Goal: Information Seeking & Learning: Learn about a topic

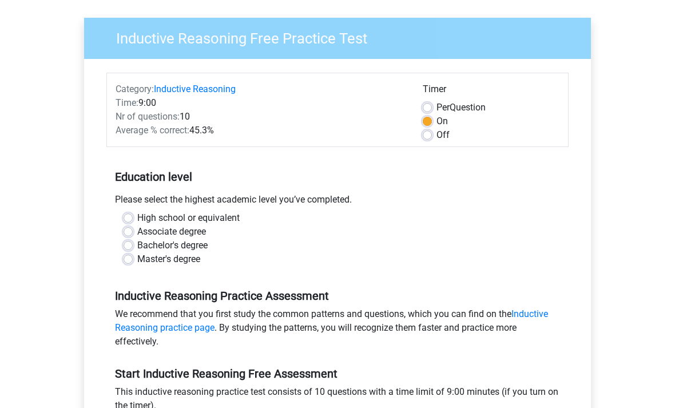
scroll to position [76, 0]
click at [137, 218] on label "High school or equivalent" at bounding box center [188, 219] width 102 height 14
click at [128, 218] on input "High school or equivalent" at bounding box center [128, 217] width 9 height 11
radio input "true"
click at [425, 114] on div "Per Question" at bounding box center [491, 108] width 137 height 14
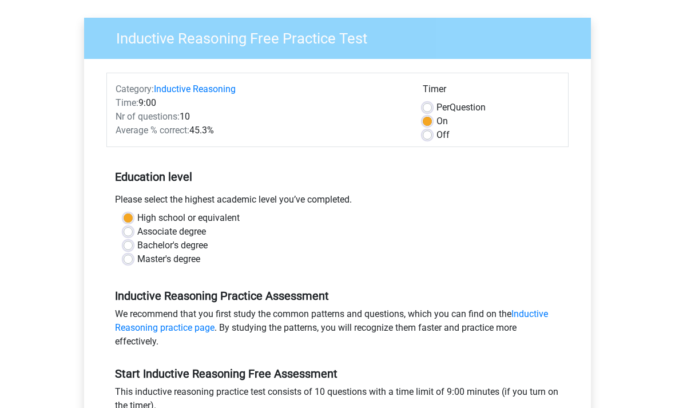
click at [437, 106] on label "Per Question" at bounding box center [461, 108] width 49 height 14
click at [425, 106] on input "Per Question" at bounding box center [427, 106] width 9 height 11
radio input "true"
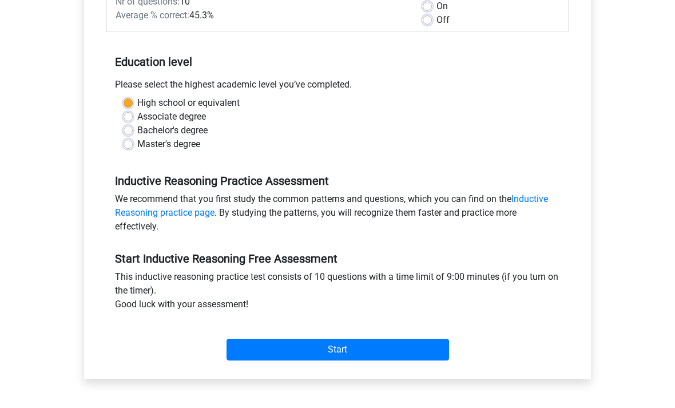
scroll to position [197, 0]
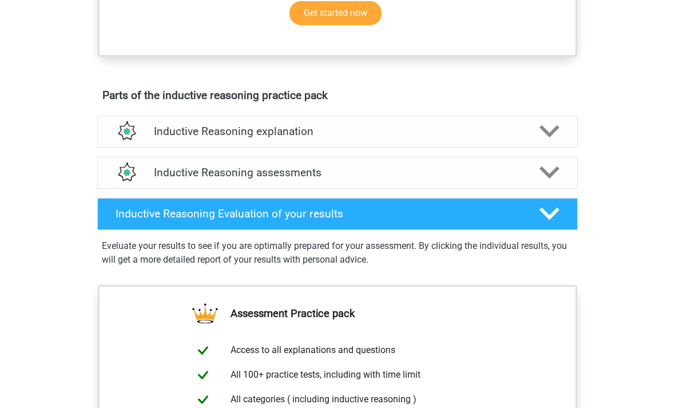
scroll to position [647, 0]
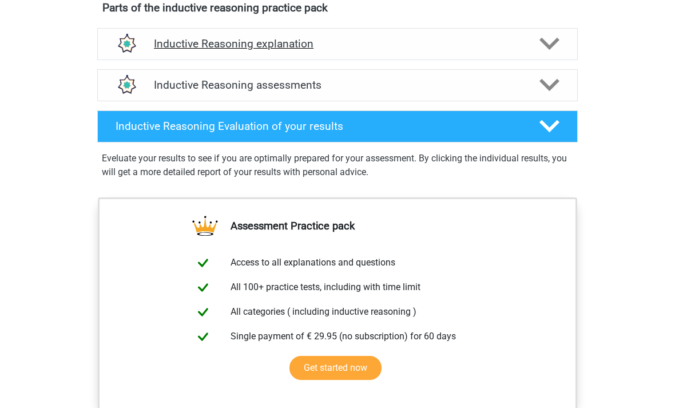
click at [361, 50] on div "Inductive Reasoning explanation" at bounding box center [337, 44] width 481 height 32
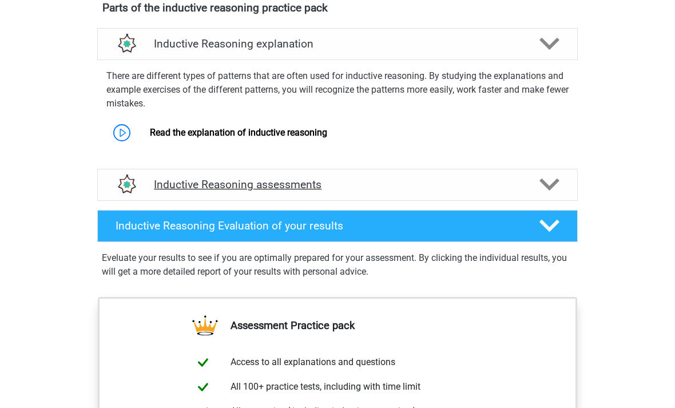
click at [335, 191] on h4 "Inductive Reasoning assessments" at bounding box center [337, 184] width 367 height 13
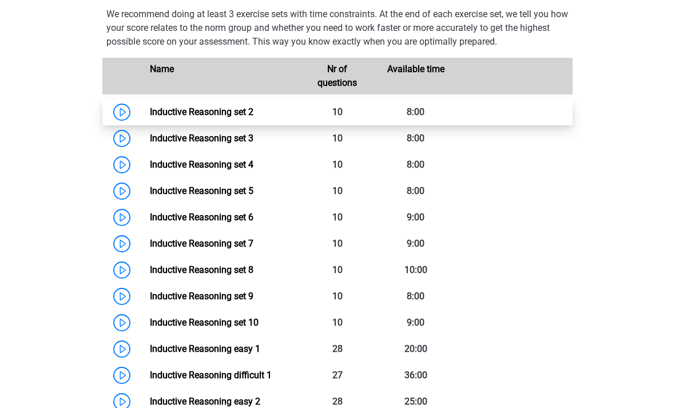
scroll to position [848, 0]
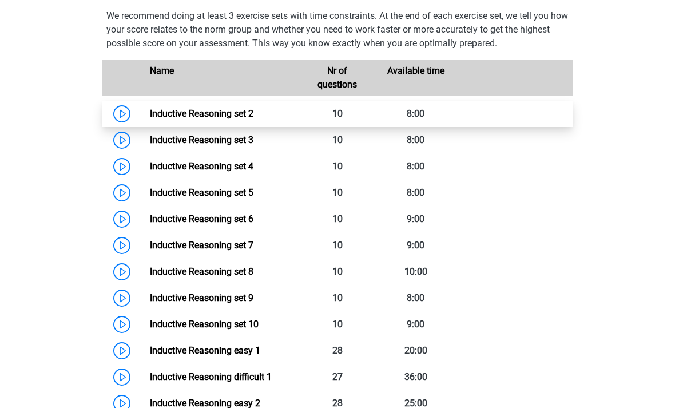
click at [150, 119] on link "Inductive Reasoning set 2" at bounding box center [202, 113] width 104 height 11
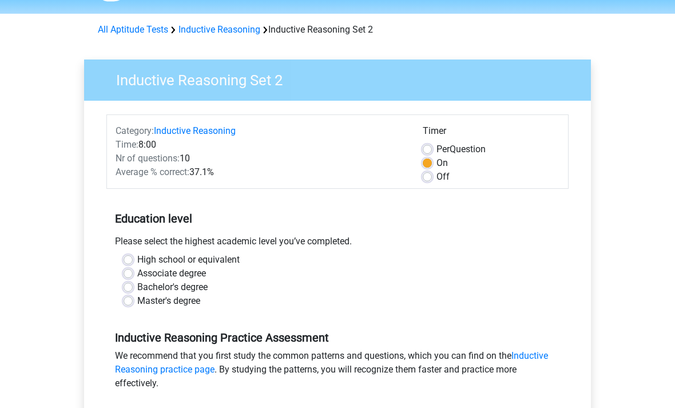
scroll to position [34, 0]
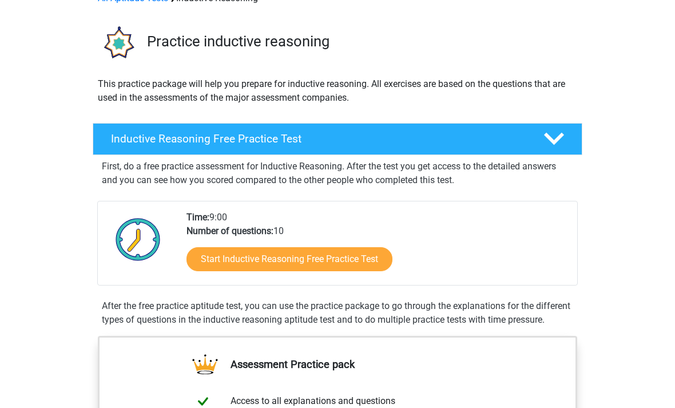
scroll to position [49, 0]
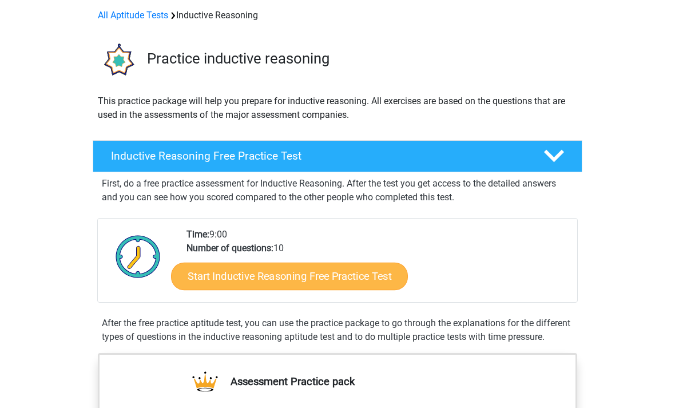
click at [301, 273] on link "Start Inductive Reasoning Free Practice Test" at bounding box center [289, 275] width 237 height 27
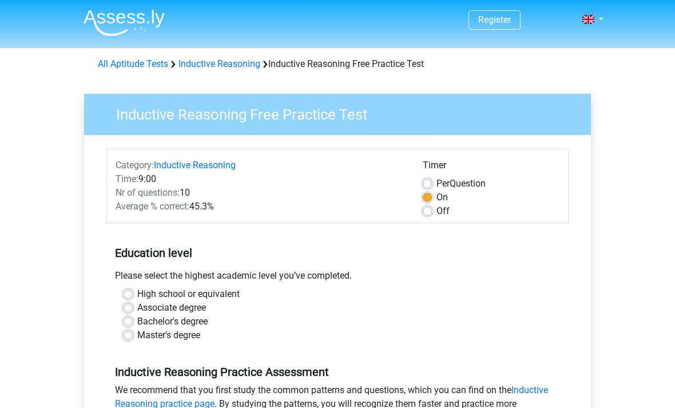
click at [137, 291] on label "High school or equivalent" at bounding box center [188, 294] width 102 height 14
click at [132, 291] on input "High school or equivalent" at bounding box center [128, 292] width 9 height 11
radio input "true"
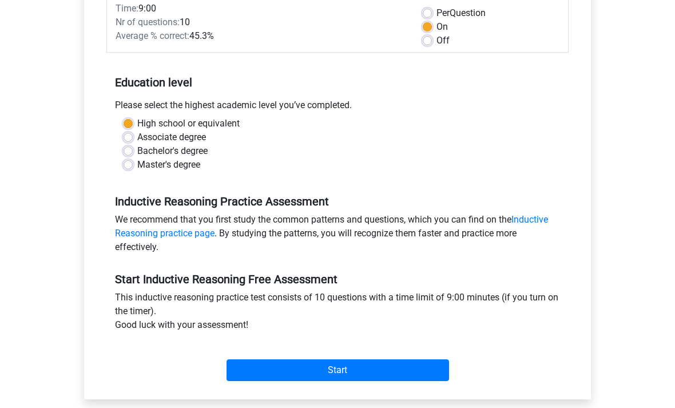
scroll to position [170, 0]
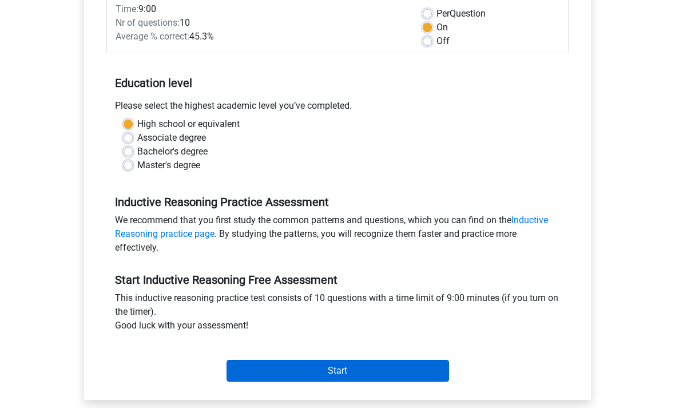
click at [338, 375] on input "Start" at bounding box center [338, 371] width 223 height 22
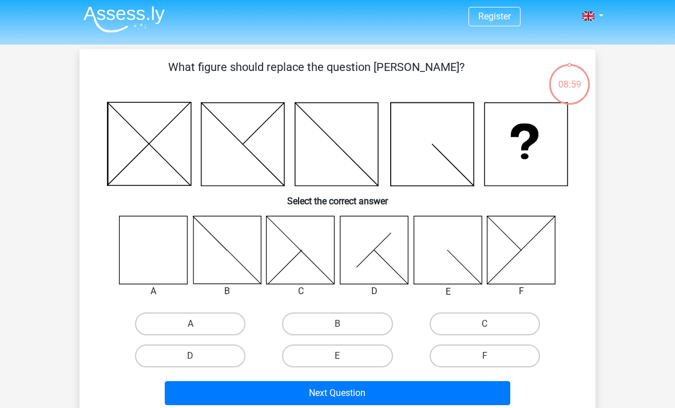
scroll to position [3, 0]
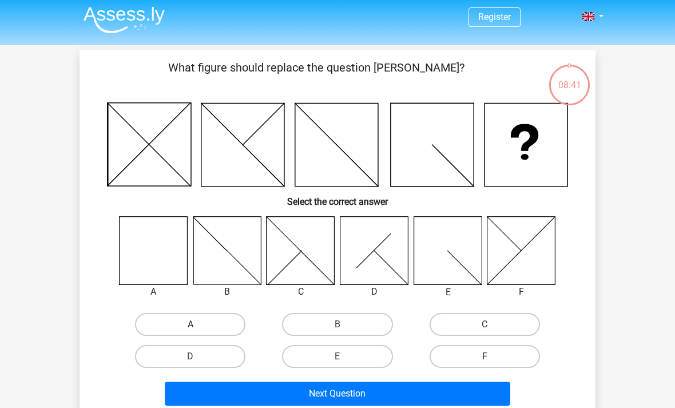
click at [202, 329] on label "A" at bounding box center [190, 324] width 110 height 23
click at [198, 329] on input "A" at bounding box center [194, 328] width 7 height 7
radio input "true"
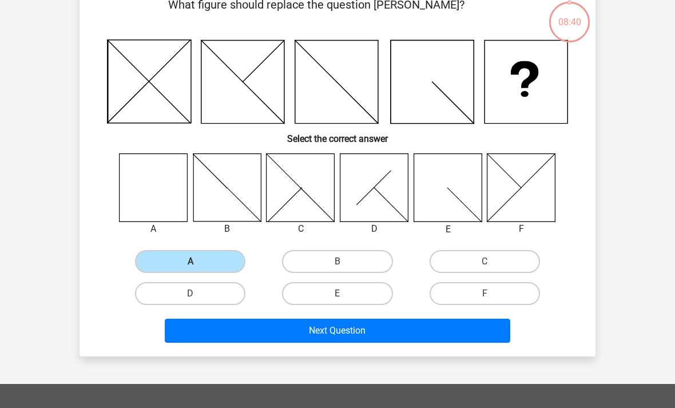
scroll to position [66, 0]
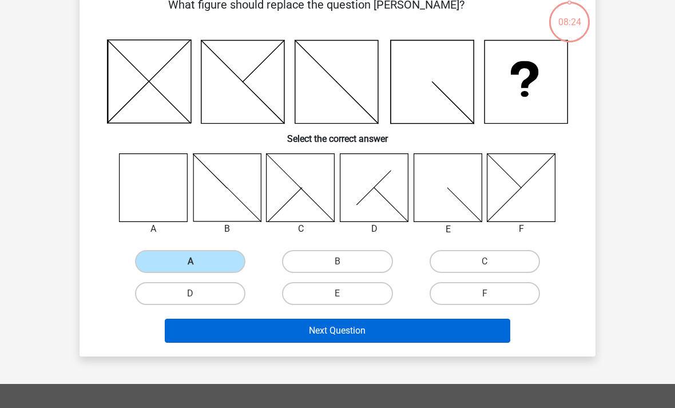
click at [395, 334] on button "Next Question" at bounding box center [338, 331] width 346 height 24
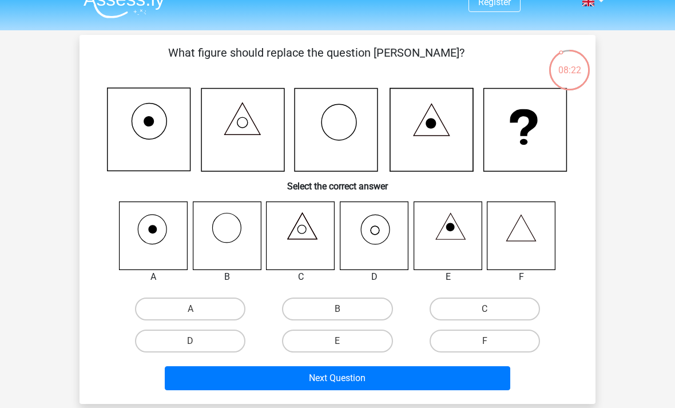
scroll to position [27, 0]
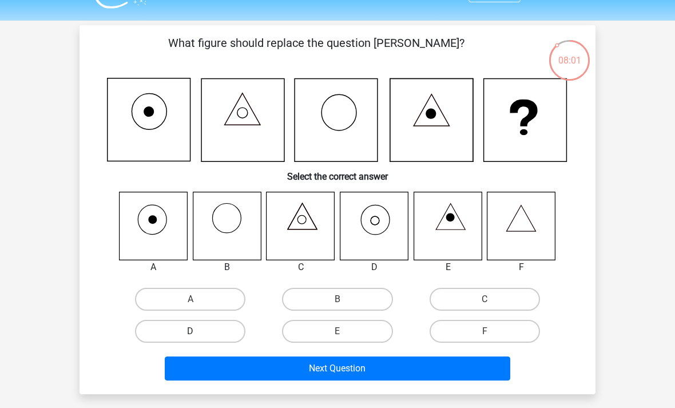
click at [202, 330] on label "D" at bounding box center [190, 331] width 110 height 23
click at [198, 331] on input "D" at bounding box center [194, 334] width 7 height 7
radio input "true"
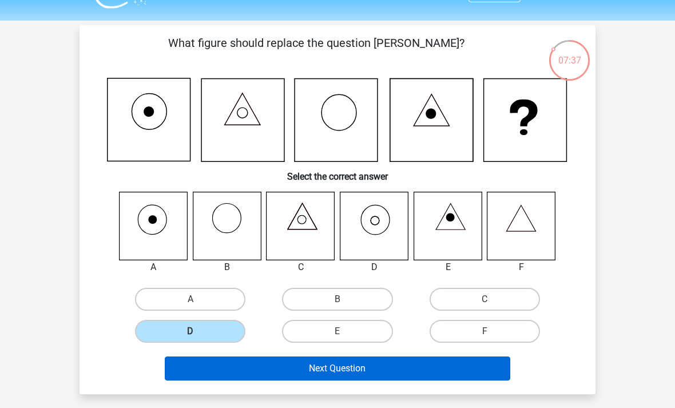
click at [365, 366] on button "Next Question" at bounding box center [338, 369] width 346 height 24
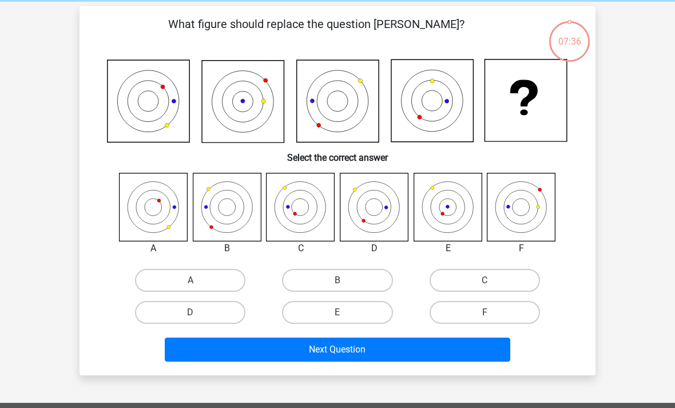
scroll to position [53, 0]
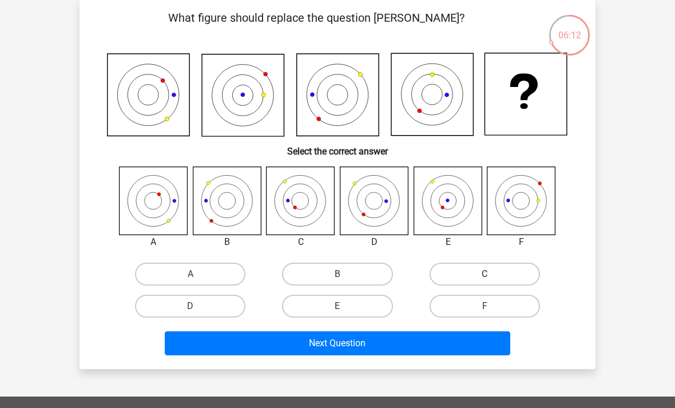
click at [481, 280] on label "C" at bounding box center [485, 274] width 110 height 23
click at [485, 280] on input "C" at bounding box center [488, 277] width 7 height 7
radio input "true"
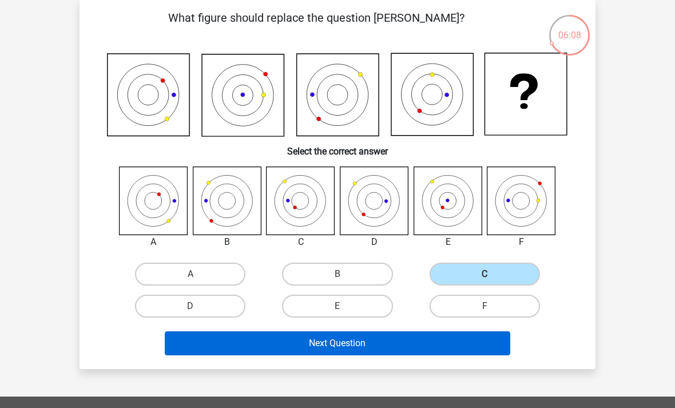
click at [327, 343] on button "Next Question" at bounding box center [338, 343] width 346 height 24
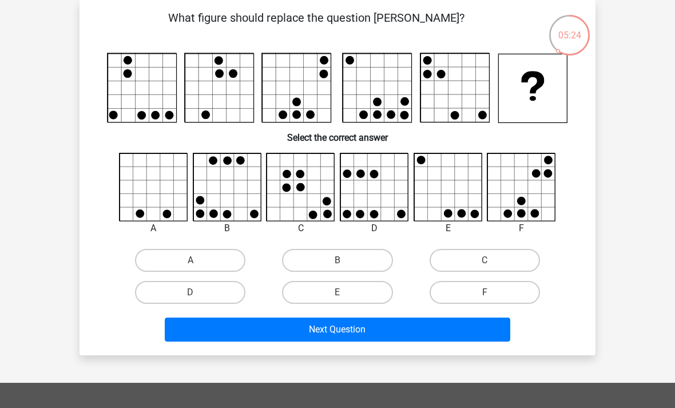
click at [553, 114] on rect at bounding box center [533, 88] width 69 height 69
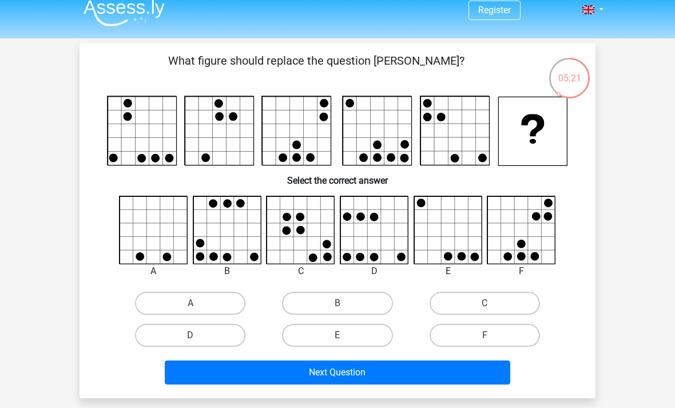
scroll to position [9, 0]
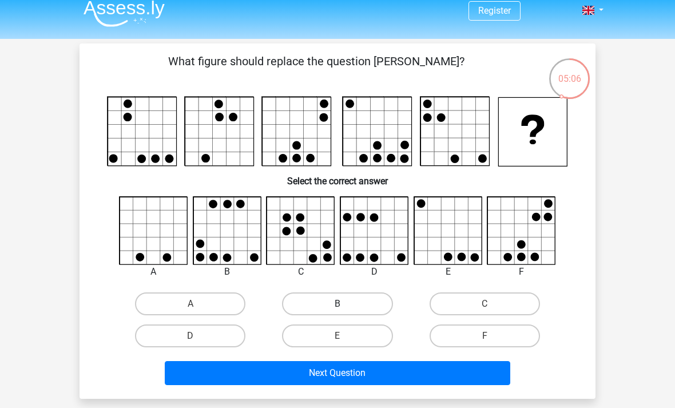
click at [377, 301] on label "B" at bounding box center [337, 304] width 110 height 23
click at [345, 304] on input "B" at bounding box center [341, 307] width 7 height 7
radio input "true"
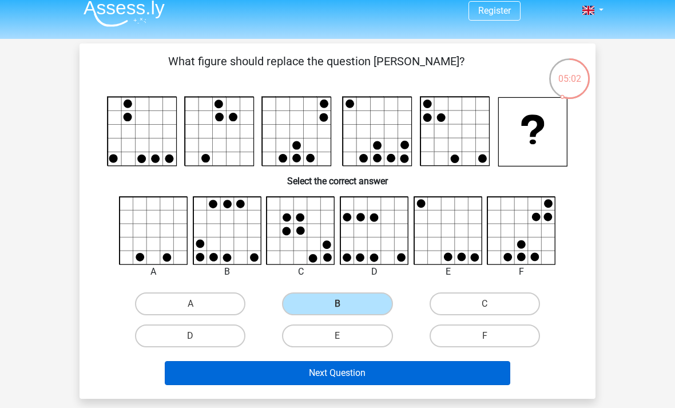
click at [403, 385] on button "Next Question" at bounding box center [338, 373] width 346 height 24
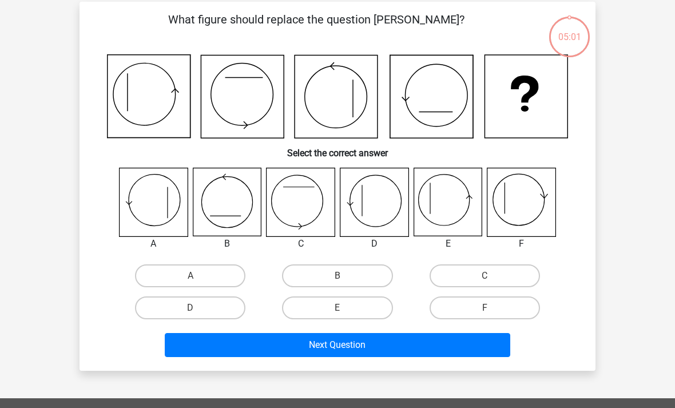
scroll to position [53, 0]
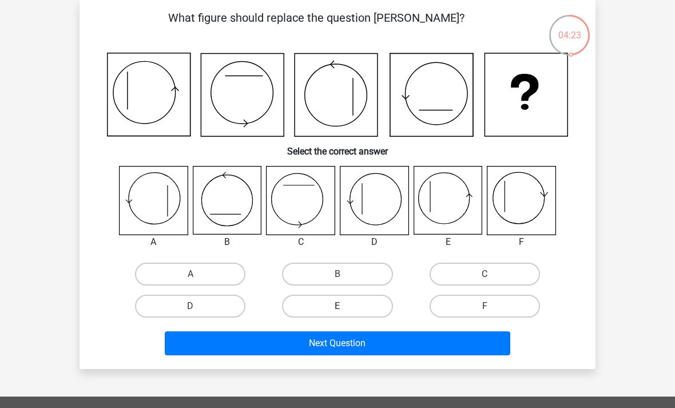
click at [369, 310] on label "E" at bounding box center [337, 306] width 110 height 23
click at [345, 310] on input "E" at bounding box center [341, 309] width 7 height 7
radio input "true"
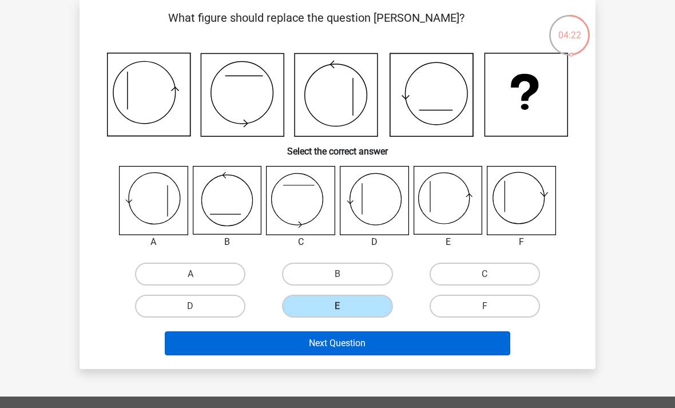
click at [410, 347] on button "Next Question" at bounding box center [338, 343] width 346 height 24
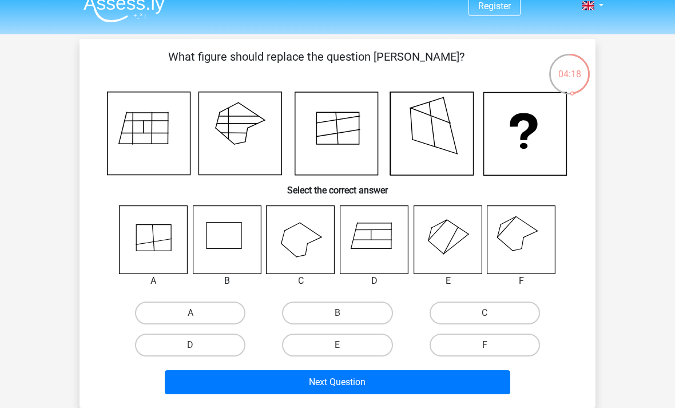
scroll to position [14, 0]
click at [497, 355] on label "F" at bounding box center [485, 345] width 110 height 23
click at [492, 353] on input "F" at bounding box center [488, 348] width 7 height 7
radio input "true"
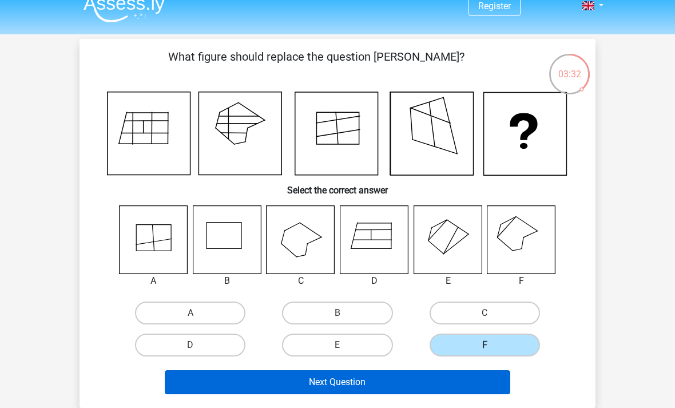
click at [456, 392] on button "Next Question" at bounding box center [338, 382] width 346 height 24
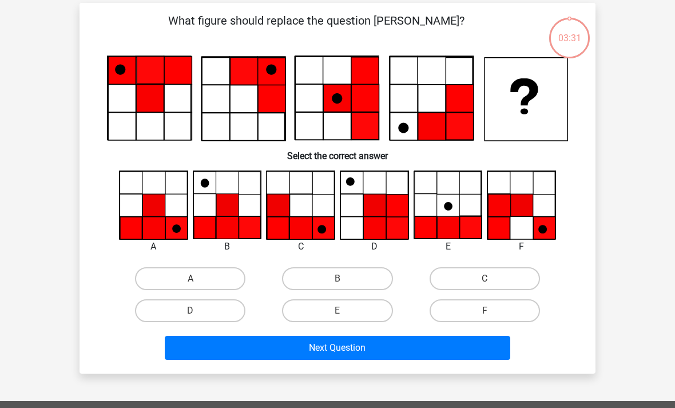
scroll to position [53, 0]
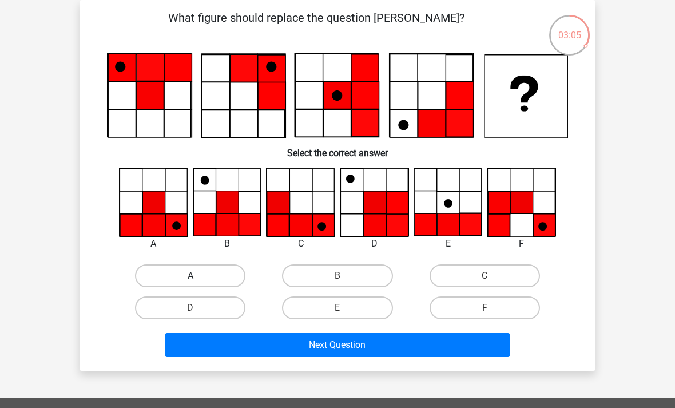
click at [156, 273] on label "A" at bounding box center [190, 275] width 110 height 23
click at [191, 276] on input "A" at bounding box center [194, 279] width 7 height 7
radio input "true"
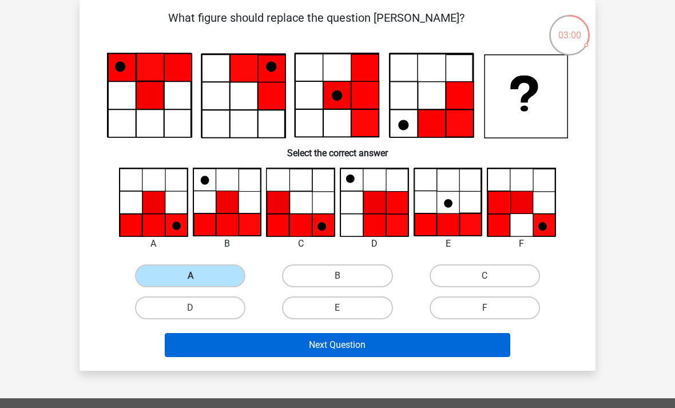
click at [437, 342] on button "Next Question" at bounding box center [338, 345] width 346 height 24
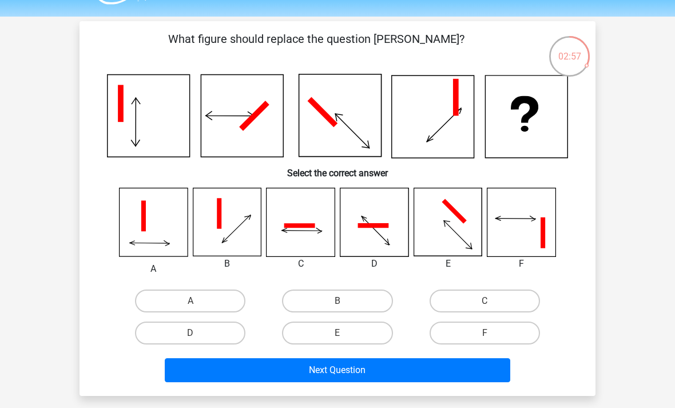
scroll to position [35, 0]
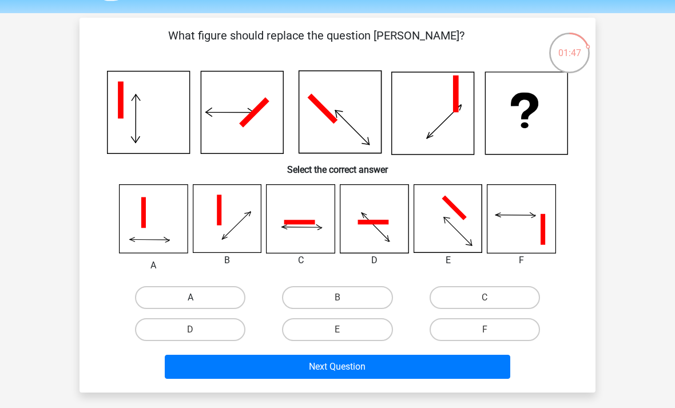
click at [168, 299] on label "A" at bounding box center [190, 297] width 110 height 23
click at [191, 299] on input "A" at bounding box center [194, 301] width 7 height 7
radio input "true"
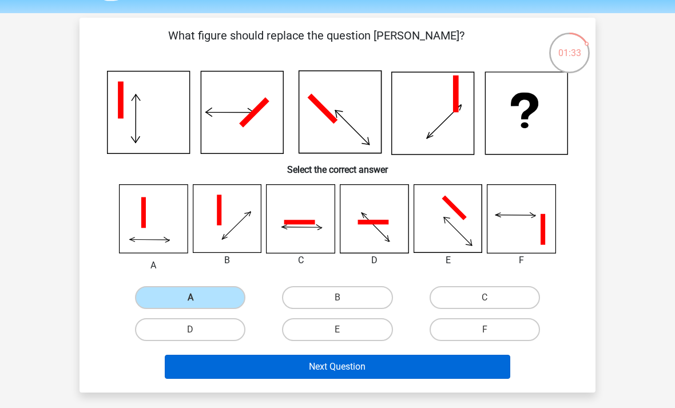
click at [194, 363] on button "Next Question" at bounding box center [338, 367] width 346 height 24
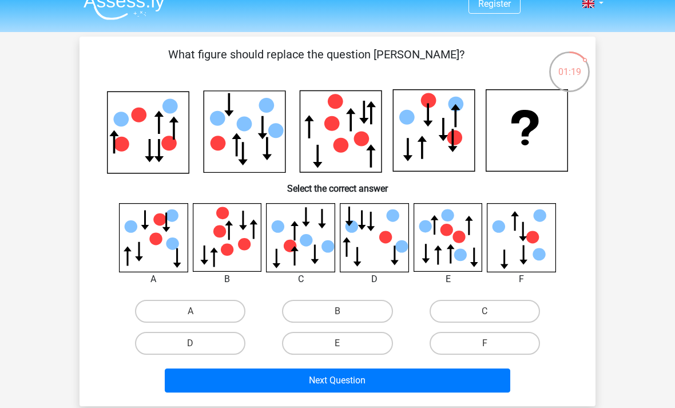
scroll to position [18, 0]
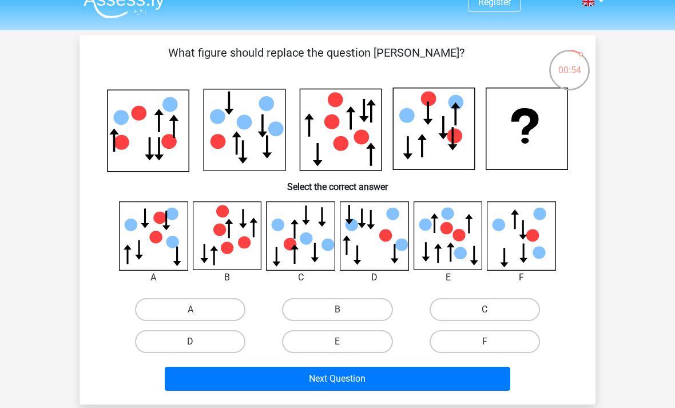
click at [199, 336] on label "D" at bounding box center [190, 341] width 110 height 23
click at [198, 342] on input "D" at bounding box center [194, 345] width 7 height 7
radio input "true"
click at [468, 339] on label "F" at bounding box center [485, 341] width 110 height 23
click at [485, 342] on input "F" at bounding box center [488, 345] width 7 height 7
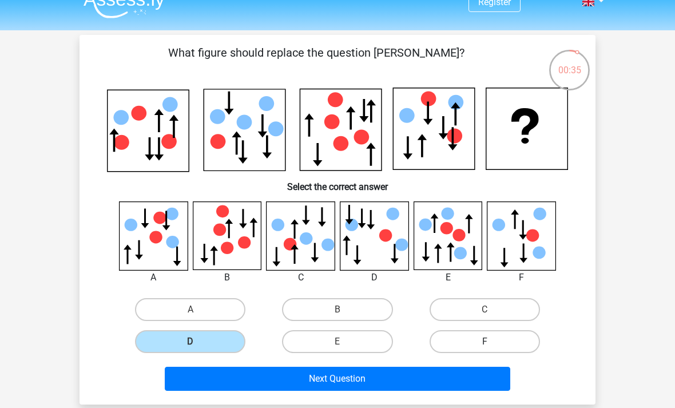
radio input "true"
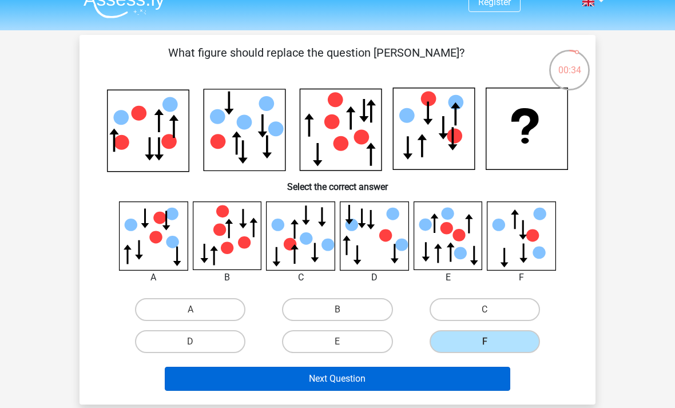
click at [260, 380] on button "Next Question" at bounding box center [338, 379] width 346 height 24
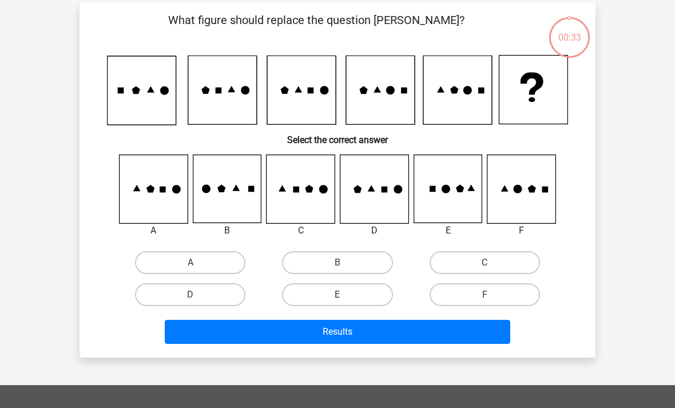
scroll to position [53, 0]
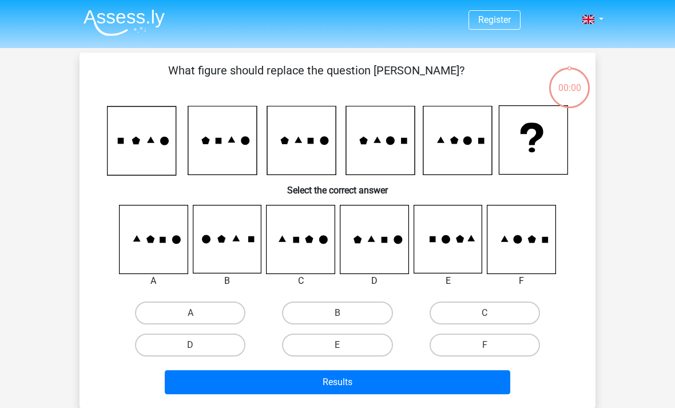
scroll to position [53, 0]
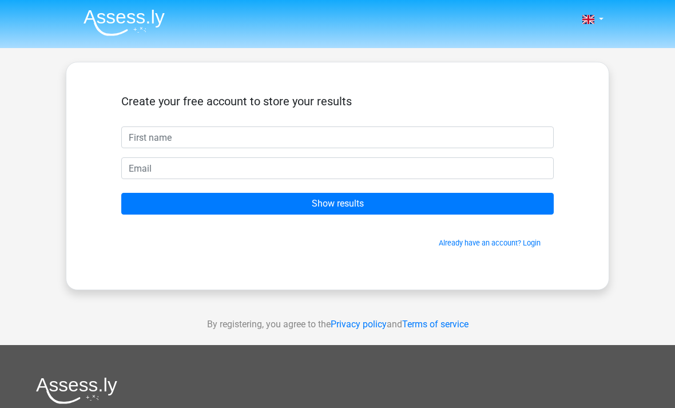
scroll to position [-8, 0]
type input "Sibelle"
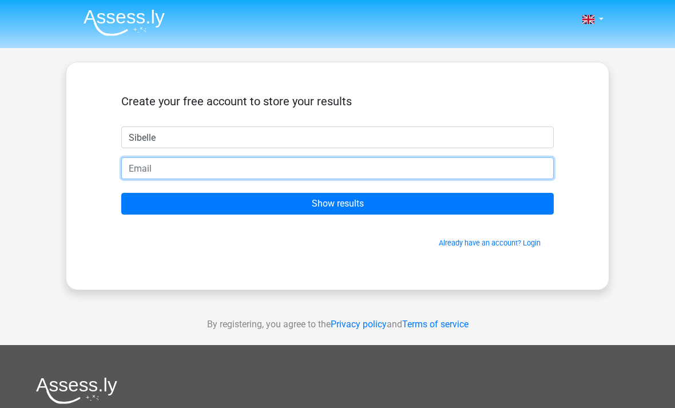
click at [239, 169] on input "email" at bounding box center [337, 168] width 433 height 22
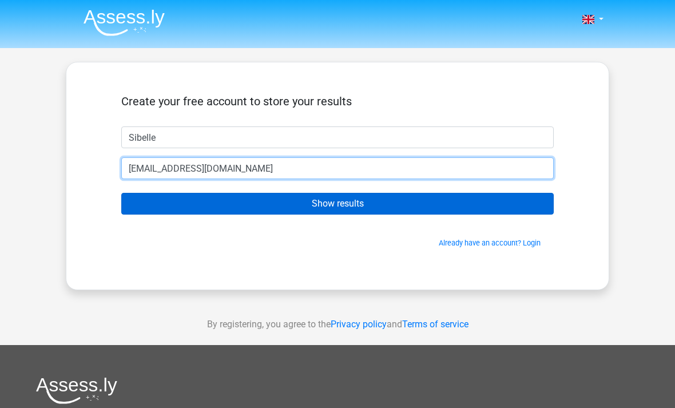
type input "[EMAIL_ADDRESS][DOMAIN_NAME]"
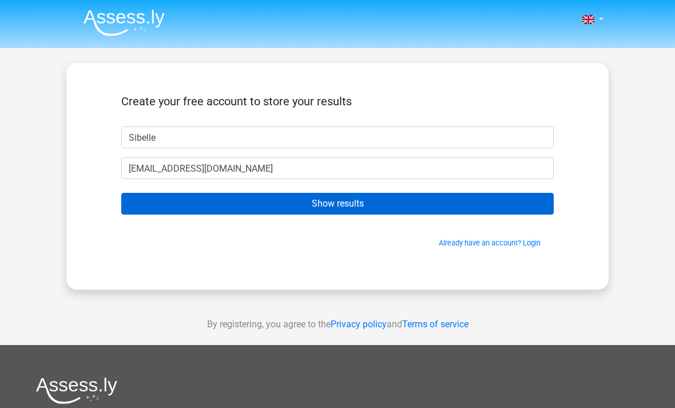
click at [310, 206] on input "Show results" at bounding box center [337, 204] width 433 height 22
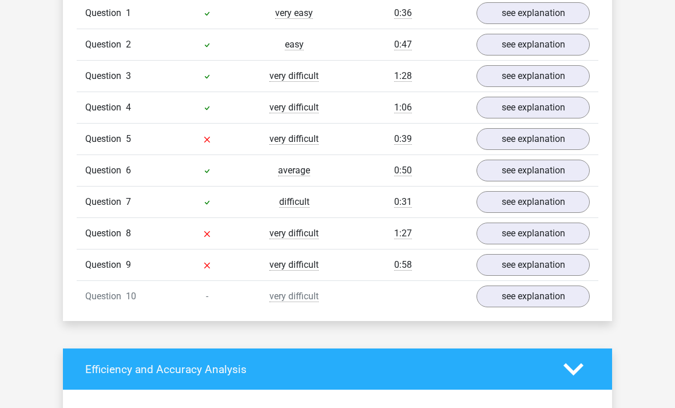
scroll to position [939, 0]
click at [287, 145] on div "very difficult" at bounding box center [294, 139] width 87 height 14
click at [501, 139] on link "see explanation" at bounding box center [533, 139] width 131 height 25
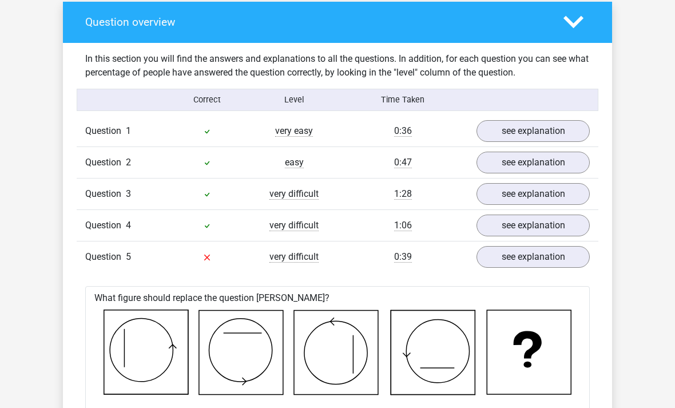
scroll to position [820, 0]
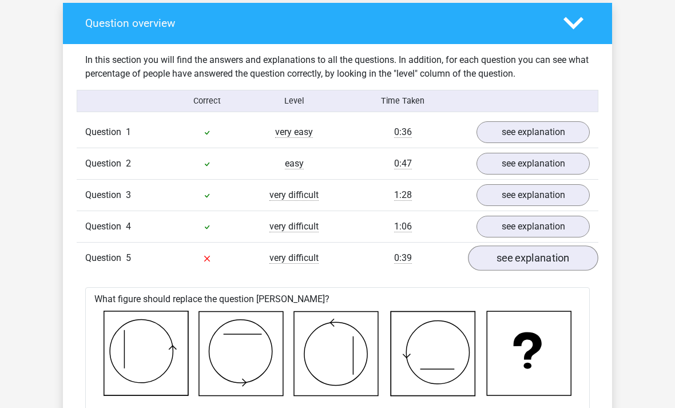
click at [518, 259] on link "see explanation" at bounding box center [533, 258] width 131 height 25
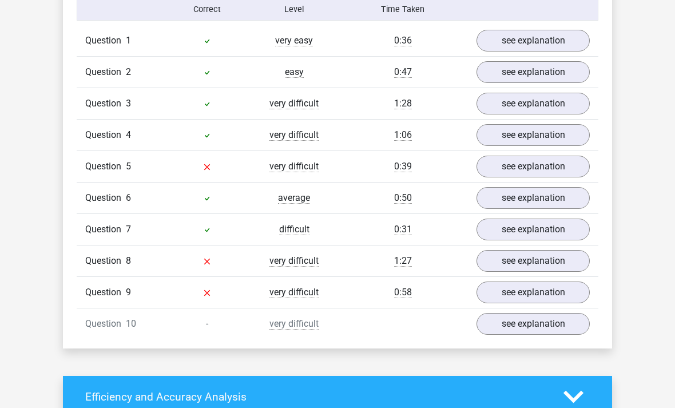
scroll to position [920, 0]
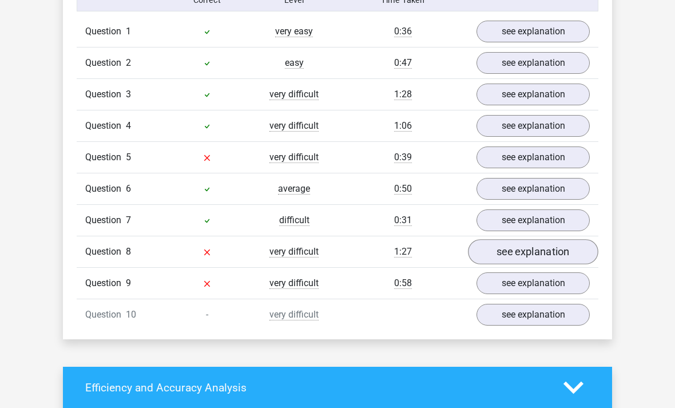
click at [511, 256] on link "see explanation" at bounding box center [533, 252] width 131 height 25
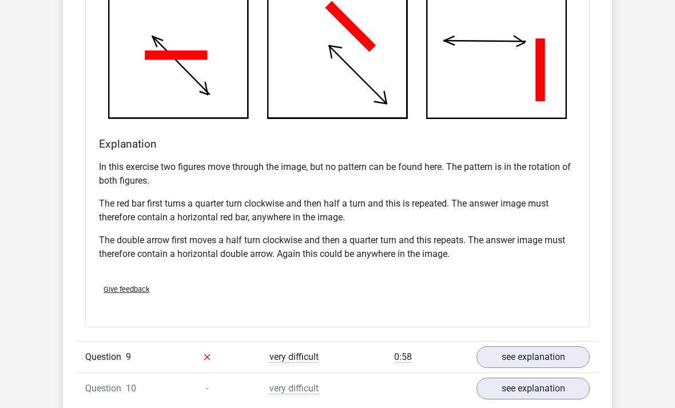
scroll to position [1563, 0]
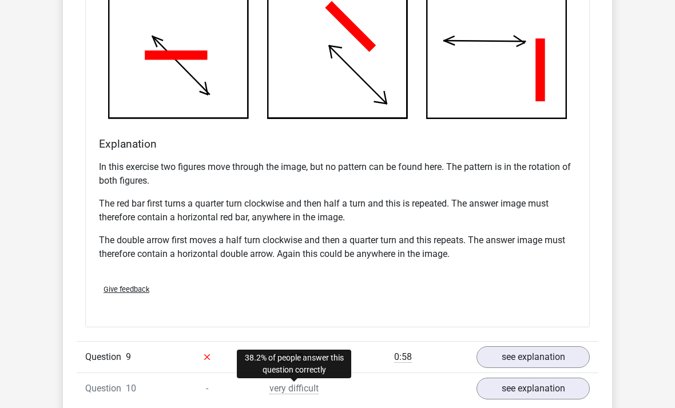
click at [294, 390] on span "very difficult" at bounding box center [294, 388] width 49 height 11
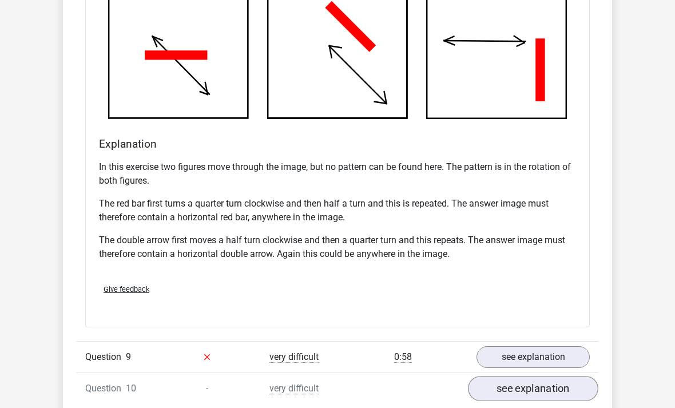
click at [523, 381] on link "see explanation" at bounding box center [533, 388] width 131 height 25
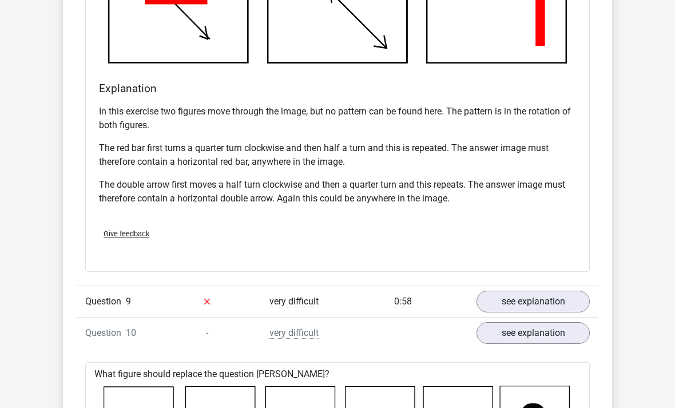
scroll to position [1690, 0]
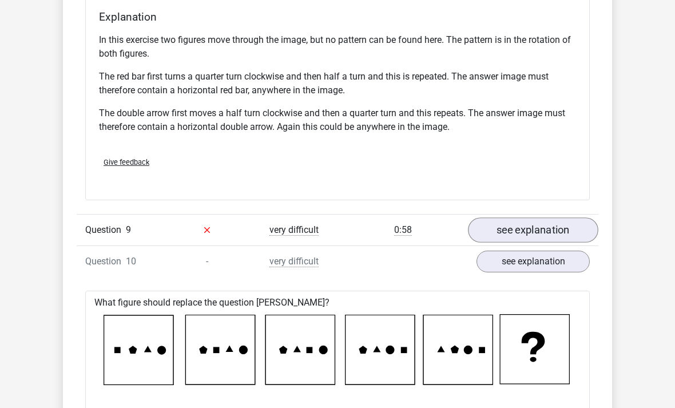
click at [513, 228] on link "see explanation" at bounding box center [533, 230] width 131 height 25
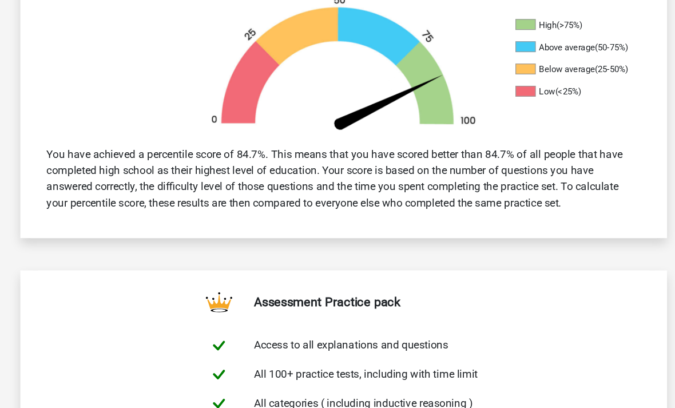
scroll to position [0, 0]
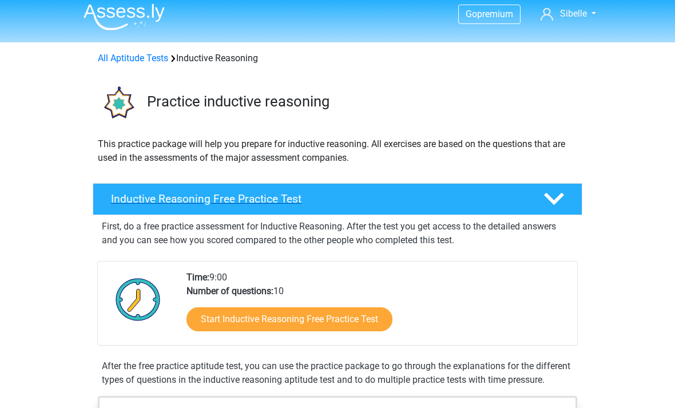
click at [224, 202] on h4 "Inductive Reasoning Free Practice Test" at bounding box center [318, 199] width 414 height 13
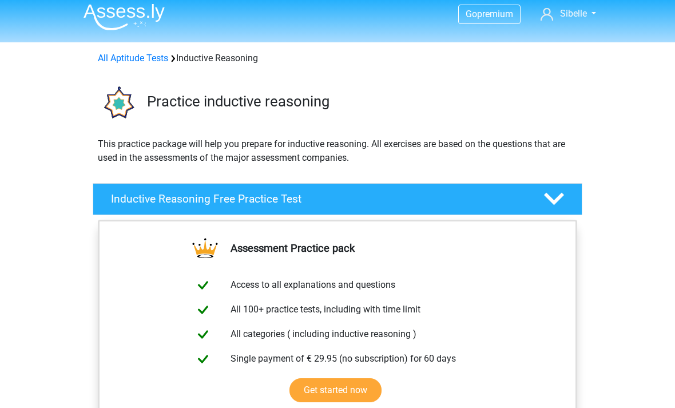
click at [416, 138] on p "This practice package will help you prepare for inductive reasoning. All exerci…" at bounding box center [338, 150] width 480 height 27
click at [544, 201] on div at bounding box center [553, 199] width 39 height 20
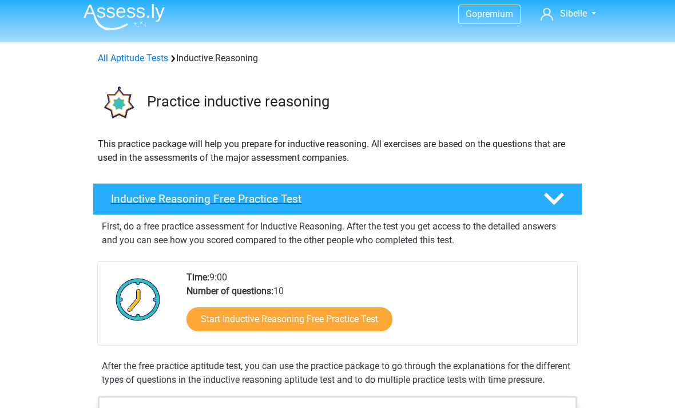
click at [562, 204] on icon at bounding box center [554, 199] width 20 height 20
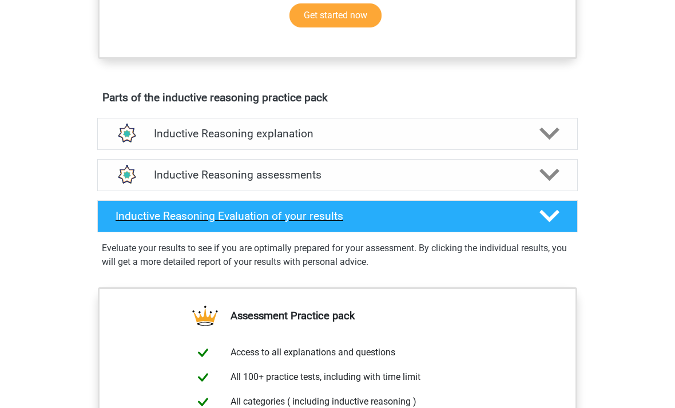
scroll to position [428, 0]
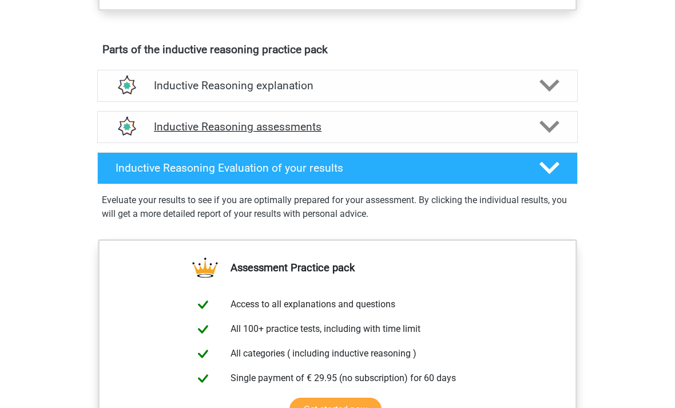
click at [360, 122] on h4 "Inductive Reasoning assessments" at bounding box center [337, 127] width 367 height 13
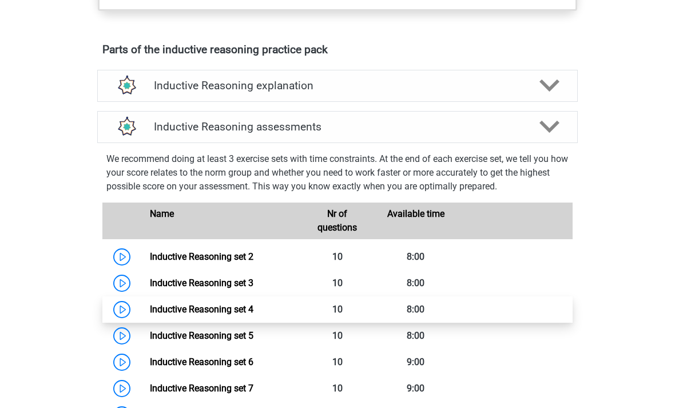
click at [150, 312] on link "Inductive Reasoning set 4" at bounding box center [202, 309] width 104 height 11
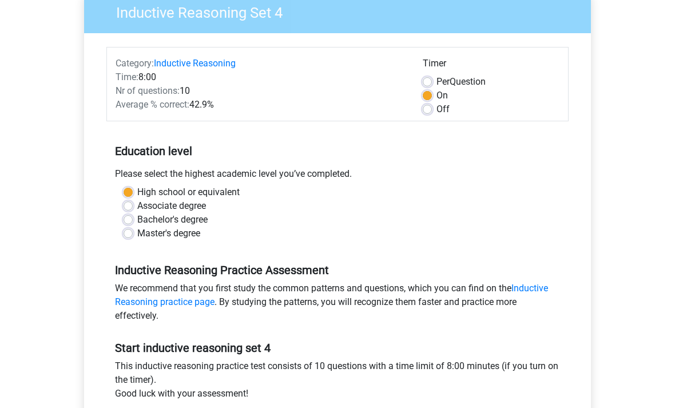
scroll to position [208, 0]
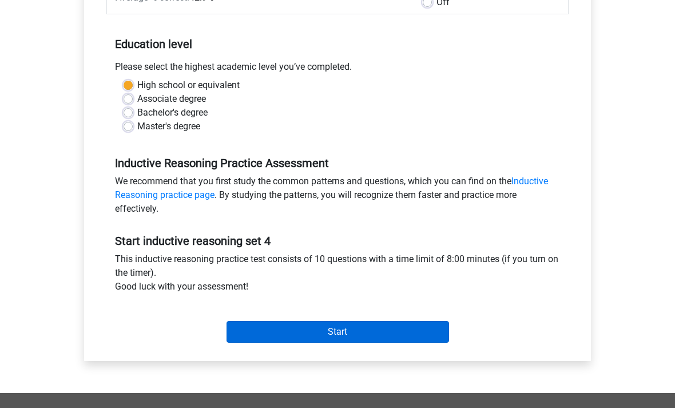
click at [347, 333] on input "Start" at bounding box center [338, 333] width 223 height 22
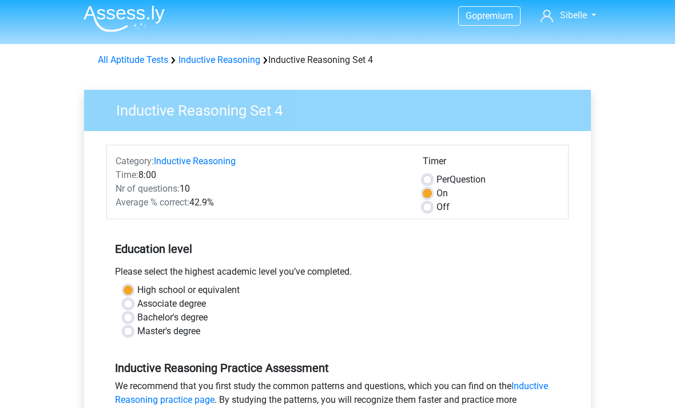
scroll to position [0, 0]
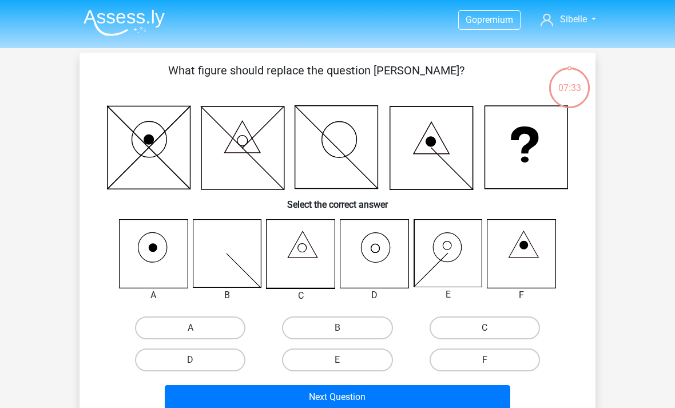
click at [373, 275] on icon at bounding box center [375, 254] width 68 height 68
click at [223, 366] on label "D" at bounding box center [190, 360] width 110 height 23
click at [198, 366] on input "D" at bounding box center [194, 363] width 7 height 7
radio input "true"
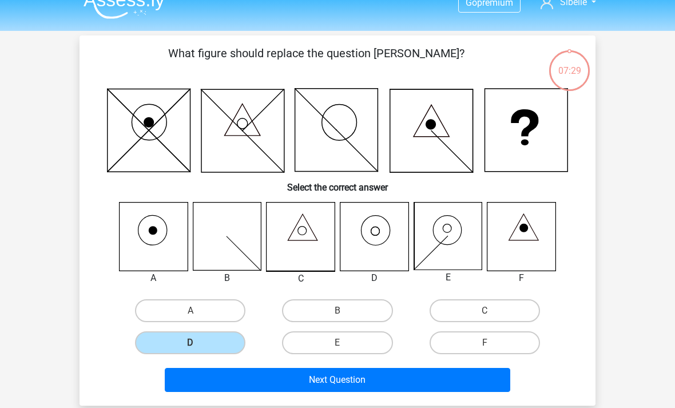
scroll to position [17, 0]
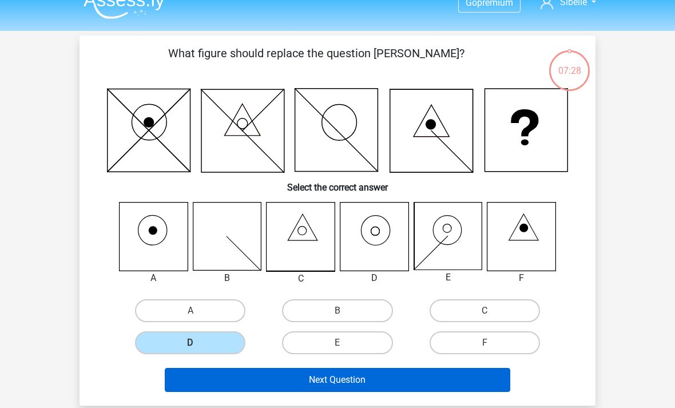
click at [374, 382] on button "Next Question" at bounding box center [338, 380] width 346 height 24
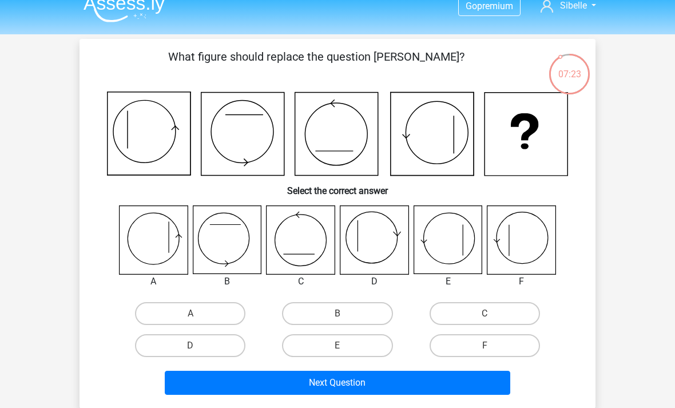
scroll to position [14, 0]
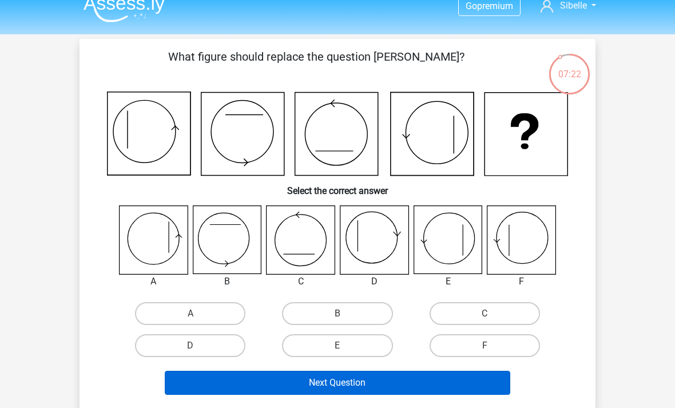
click at [303, 377] on button "Next Question" at bounding box center [338, 383] width 346 height 24
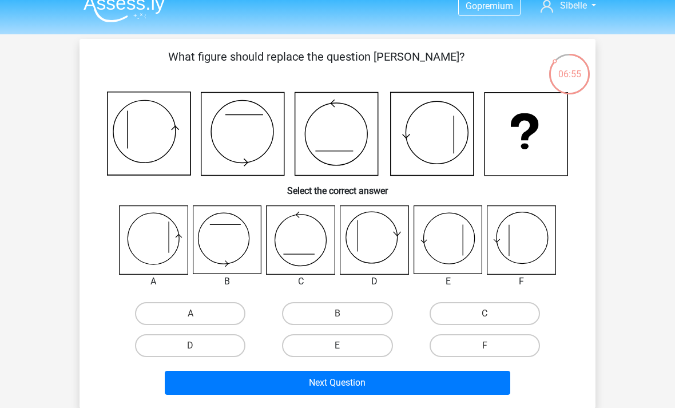
click at [354, 349] on label "E" at bounding box center [337, 345] width 110 height 23
click at [345, 349] on input "E" at bounding box center [341, 349] width 7 height 7
radio input "true"
click at [215, 353] on label "D" at bounding box center [190, 345] width 110 height 23
click at [198, 353] on input "D" at bounding box center [194, 349] width 7 height 7
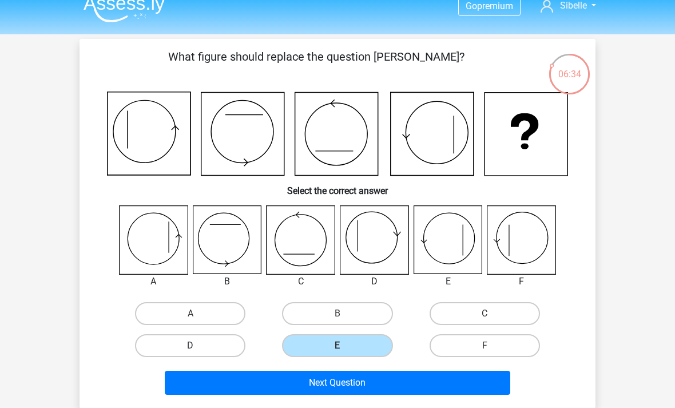
radio input "true"
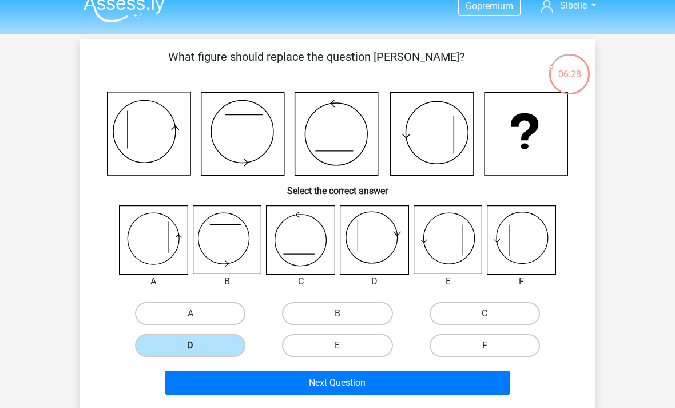
click at [474, 347] on label "F" at bounding box center [485, 345] width 110 height 23
click at [485, 347] on input "F" at bounding box center [488, 349] width 7 height 7
radio input "true"
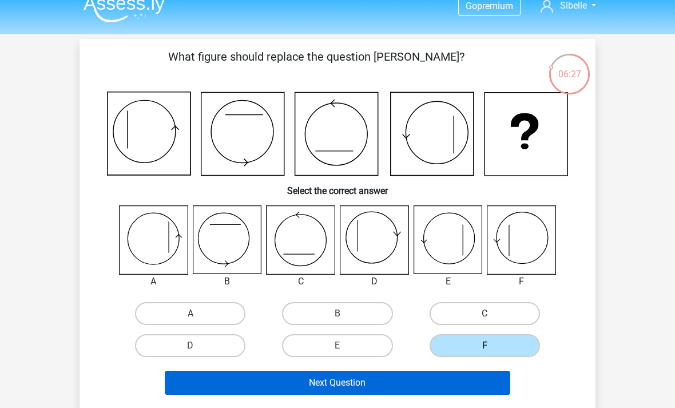
click at [298, 391] on button "Next Question" at bounding box center [338, 383] width 346 height 24
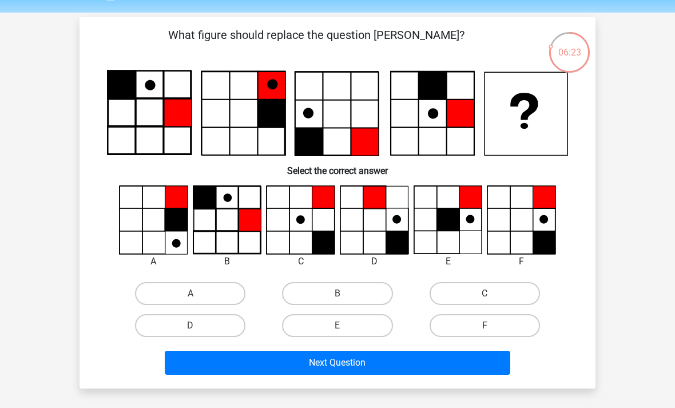
scroll to position [35, 0]
click at [332, 258] on div "D" at bounding box center [374, 262] width 86 height 14
click at [368, 267] on div "D" at bounding box center [374, 262] width 86 height 14
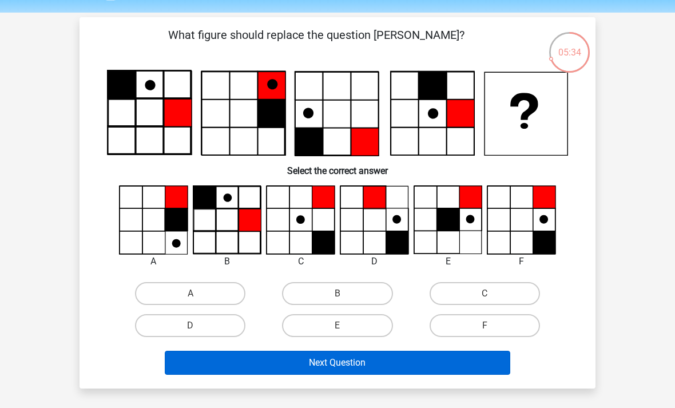
click at [508, 358] on button "Next Question" at bounding box center [338, 363] width 346 height 24
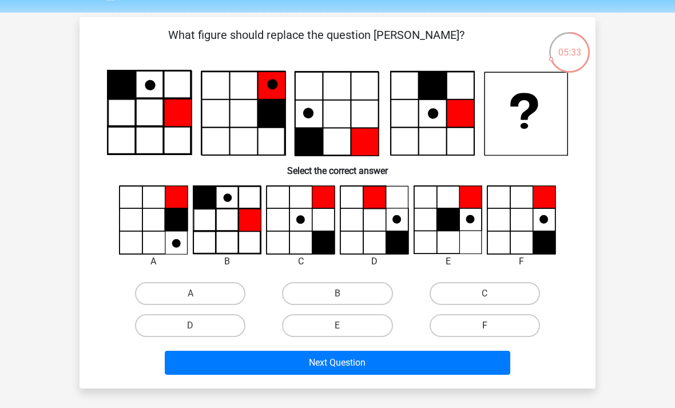
click at [505, 319] on label "F" at bounding box center [485, 325] width 110 height 23
click at [492, 326] on input "F" at bounding box center [488, 329] width 7 height 7
radio input "true"
click at [490, 327] on input "F" at bounding box center [488, 329] width 7 height 7
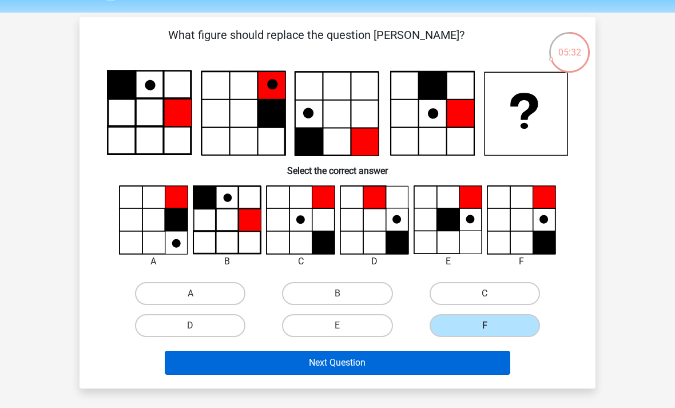
click at [469, 358] on button "Next Question" at bounding box center [338, 363] width 346 height 24
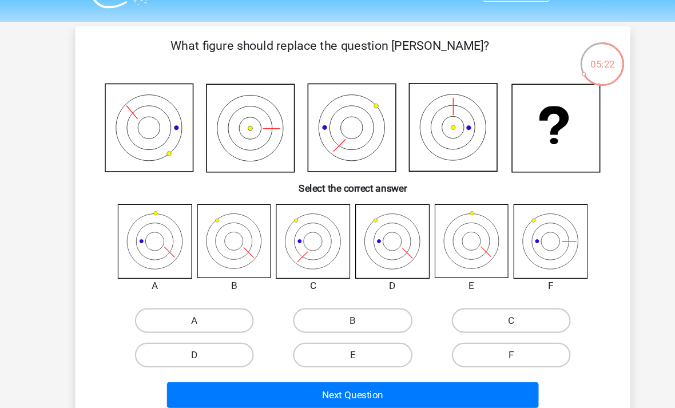
scroll to position [27, 0]
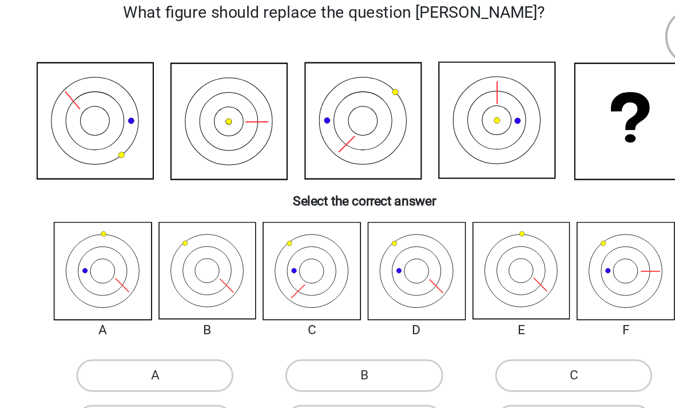
click at [135, 319] on label "D" at bounding box center [190, 330] width 110 height 23
click at [191, 331] on input "D" at bounding box center [194, 334] width 7 height 7
radio input "true"
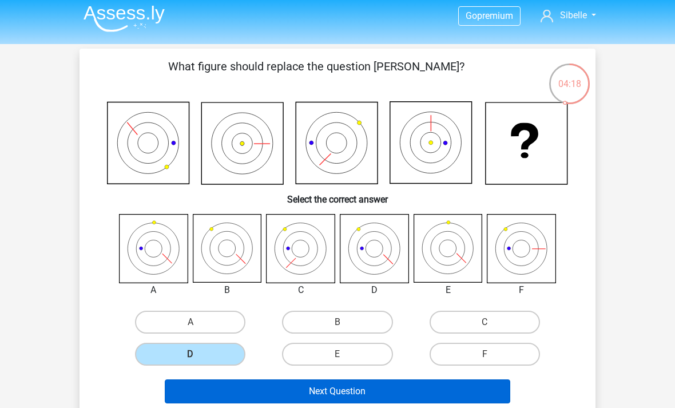
click at [446, 390] on button "Next Question" at bounding box center [338, 392] width 346 height 24
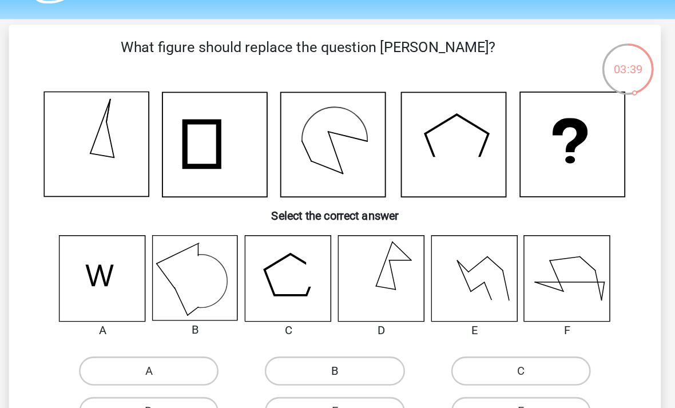
click at [282, 315] on label "B" at bounding box center [337, 326] width 110 height 23
click at [338, 327] on input "B" at bounding box center [341, 330] width 7 height 7
radio input "true"
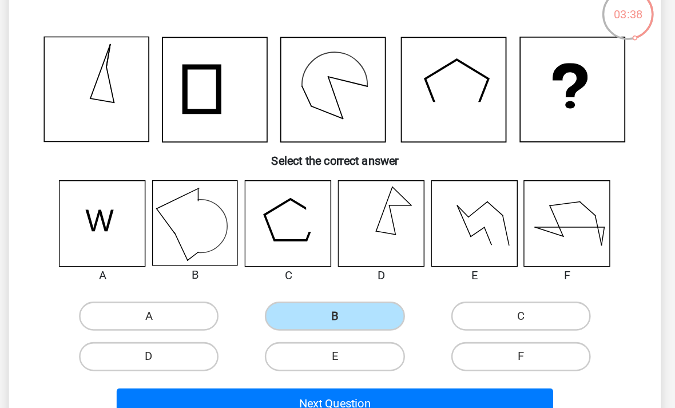
scroll to position [102, 0]
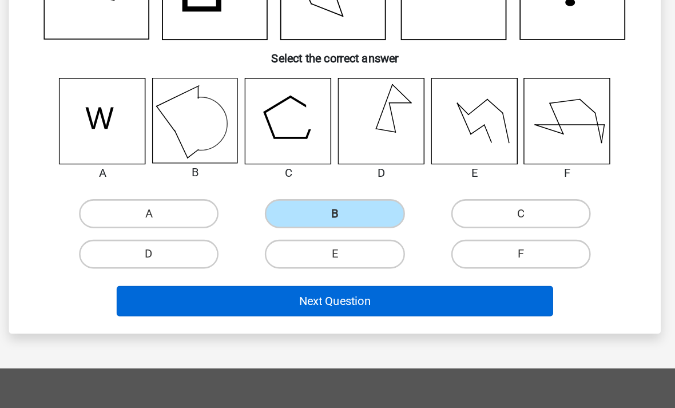
click at [328, 282] on button "Next Question" at bounding box center [338, 294] width 346 height 24
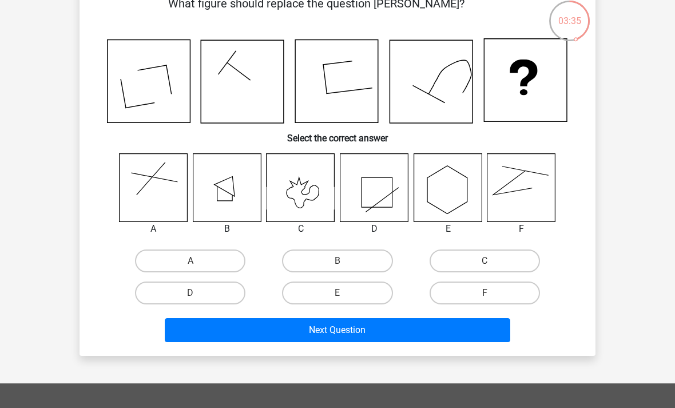
scroll to position [0, 0]
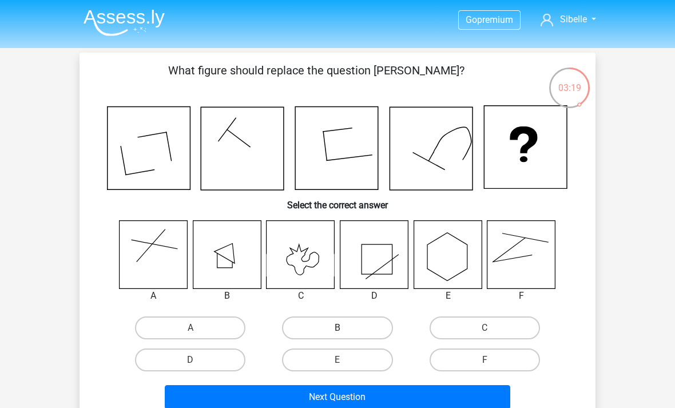
click at [327, 329] on label "B" at bounding box center [337, 328] width 110 height 23
click at [338, 329] on input "B" at bounding box center [341, 331] width 7 height 7
radio input "true"
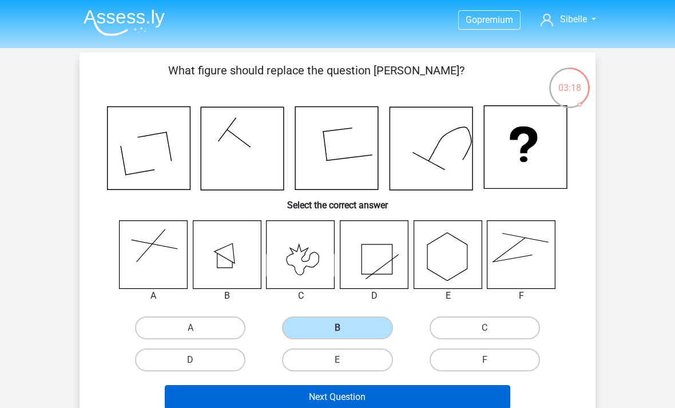
click at [384, 389] on button "Next Question" at bounding box center [338, 397] width 346 height 24
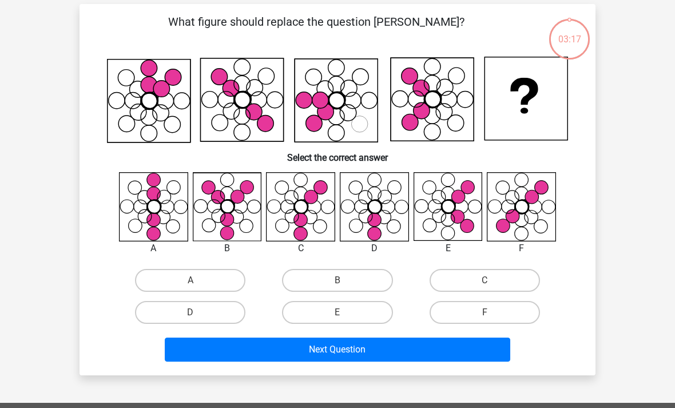
scroll to position [53, 0]
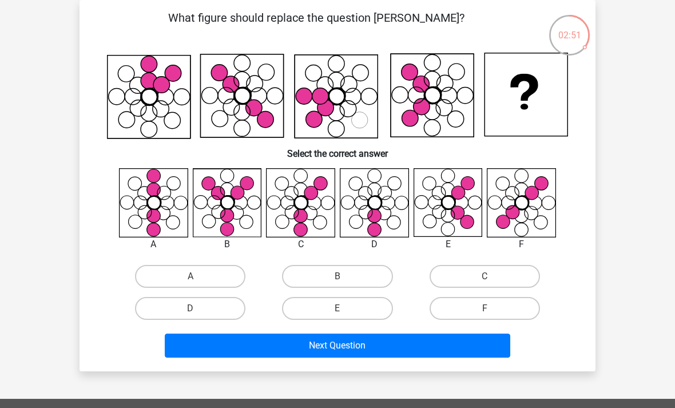
click at [342, 277] on input "B" at bounding box center [341, 279] width 7 height 7
radio input "true"
click at [214, 277] on label "A" at bounding box center [190, 276] width 110 height 23
click at [198, 277] on input "A" at bounding box center [194, 279] width 7 height 7
radio input "true"
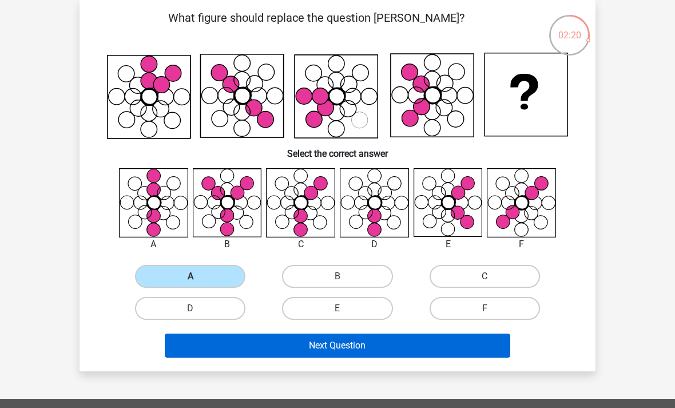
click at [346, 345] on button "Next Question" at bounding box center [338, 346] width 346 height 24
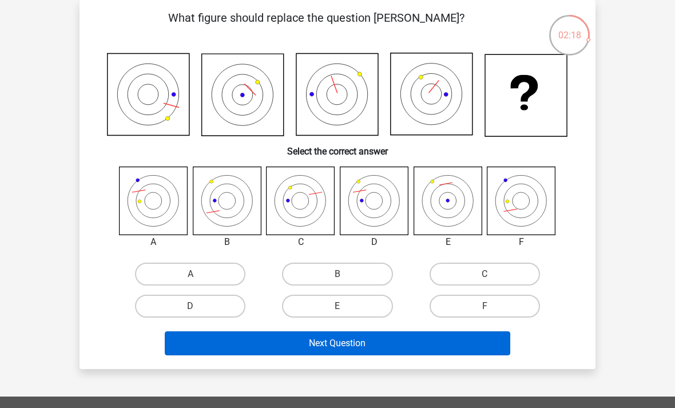
click at [345, 346] on button "Next Question" at bounding box center [338, 343] width 346 height 24
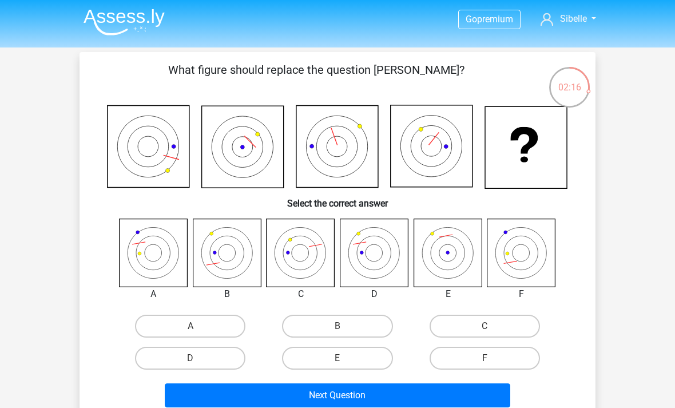
scroll to position [3, 0]
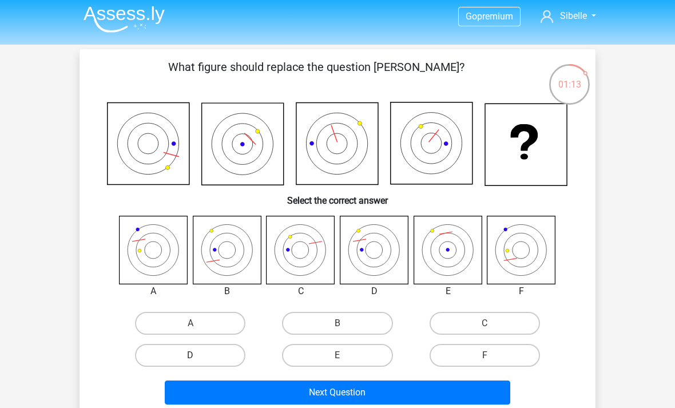
click at [184, 363] on label "D" at bounding box center [190, 355] width 110 height 23
click at [191, 363] on input "D" at bounding box center [194, 358] width 7 height 7
radio input "true"
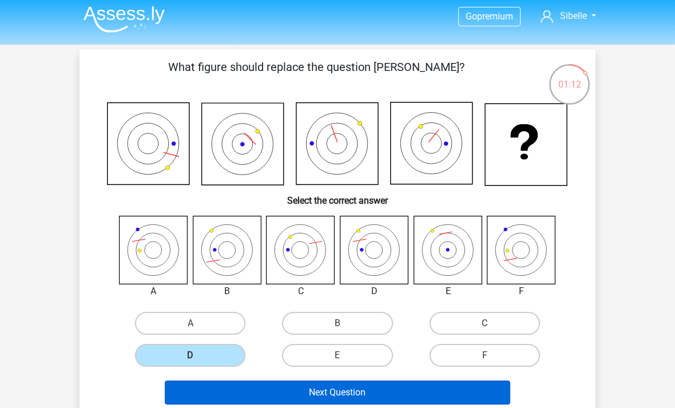
click at [256, 396] on button "Next Question" at bounding box center [338, 393] width 346 height 24
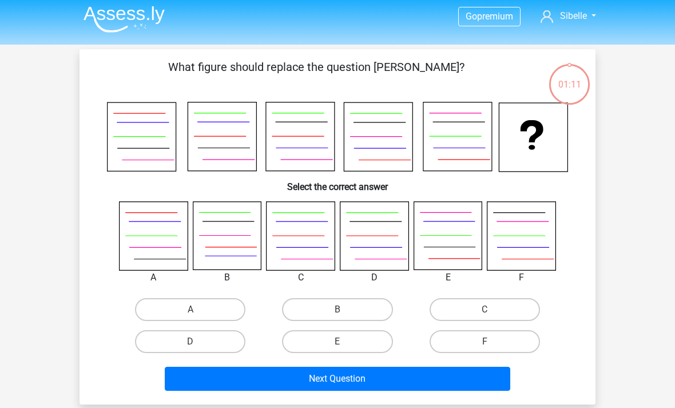
scroll to position [27, 0]
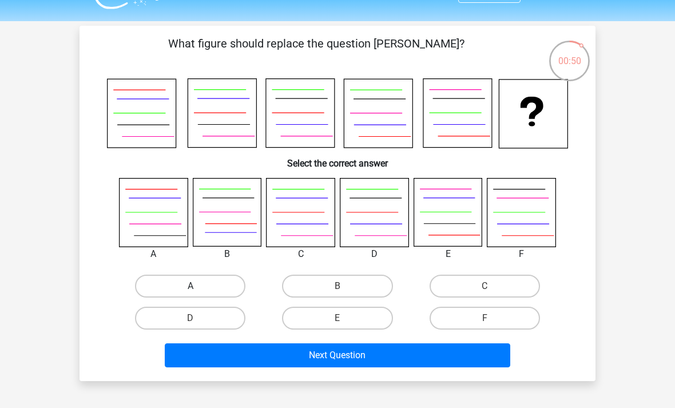
click at [175, 289] on label "A" at bounding box center [190, 286] width 110 height 23
click at [191, 289] on input "A" at bounding box center [194, 289] width 7 height 7
radio input "true"
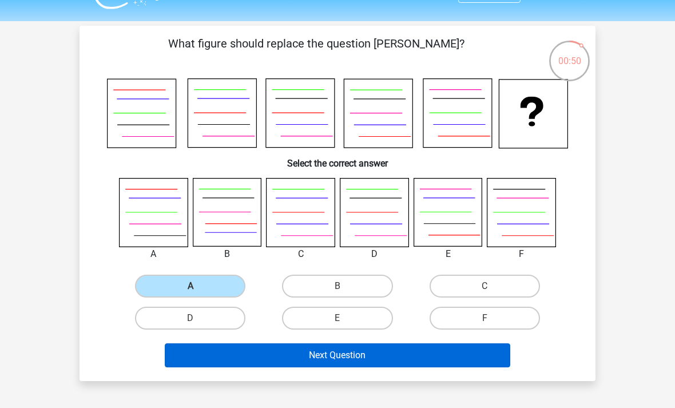
click at [176, 364] on button "Next Question" at bounding box center [338, 355] width 346 height 24
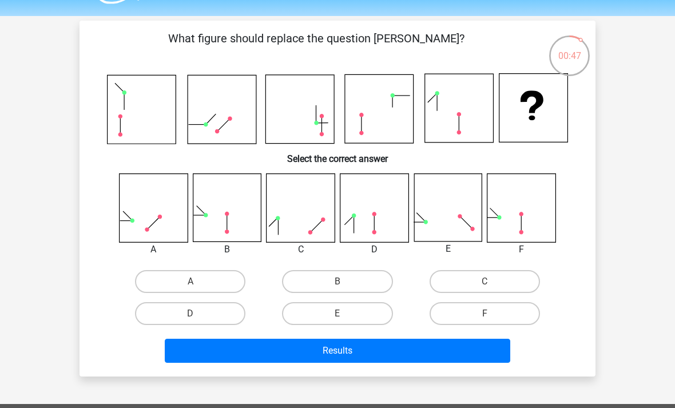
scroll to position [32, 0]
click at [163, 278] on label "A" at bounding box center [190, 281] width 110 height 23
click at [191, 282] on input "A" at bounding box center [194, 285] width 7 height 7
radio input "true"
click at [457, 280] on label "C" at bounding box center [485, 281] width 110 height 23
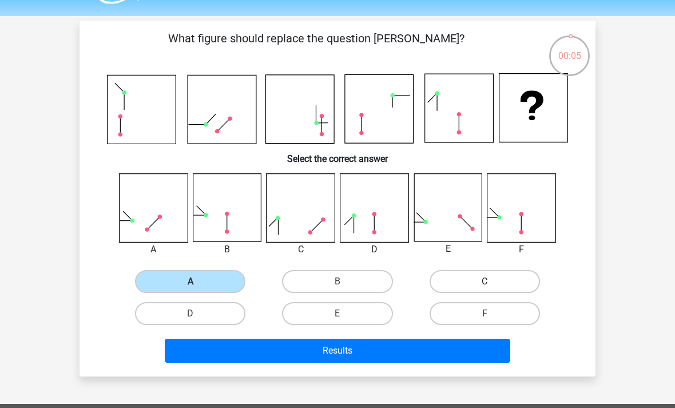
click at [485, 282] on input "C" at bounding box center [488, 285] width 7 height 7
radio input "true"
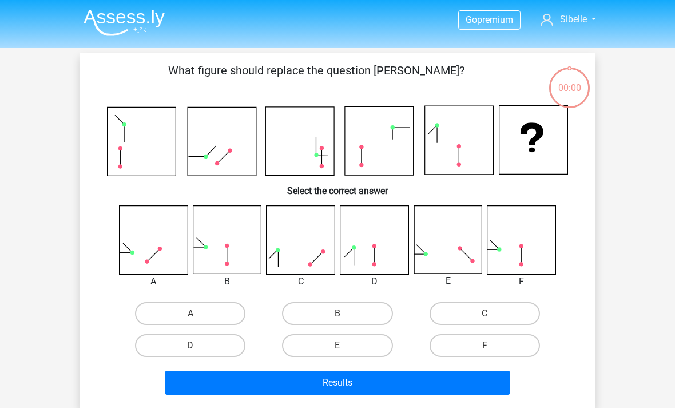
scroll to position [32, 0]
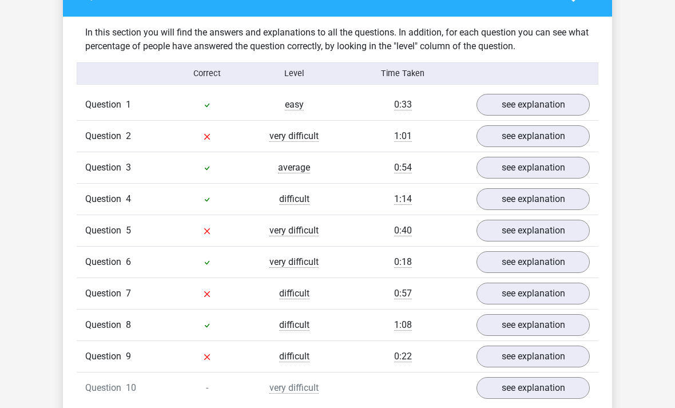
scroll to position [847, 0]
click at [291, 388] on span "very difficult" at bounding box center [294, 387] width 49 height 11
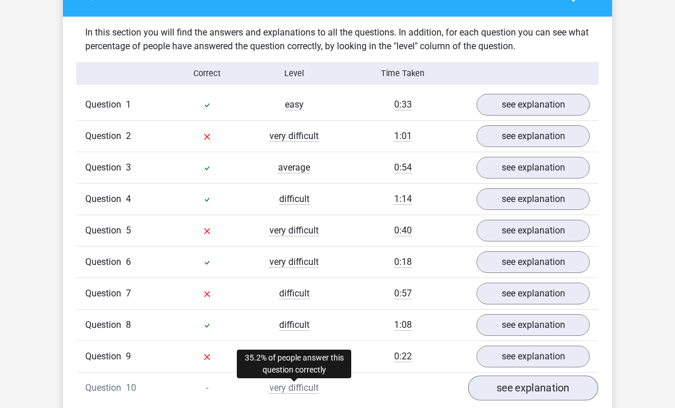
click at [504, 390] on link "see explanation" at bounding box center [533, 388] width 131 height 25
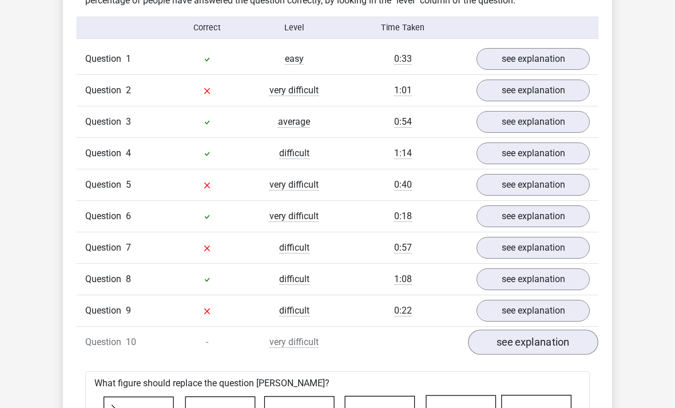
scroll to position [872, 0]
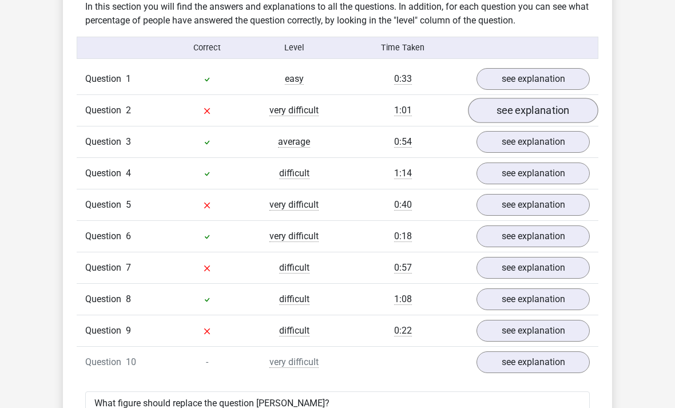
click at [538, 119] on link "see explanation" at bounding box center [533, 111] width 131 height 25
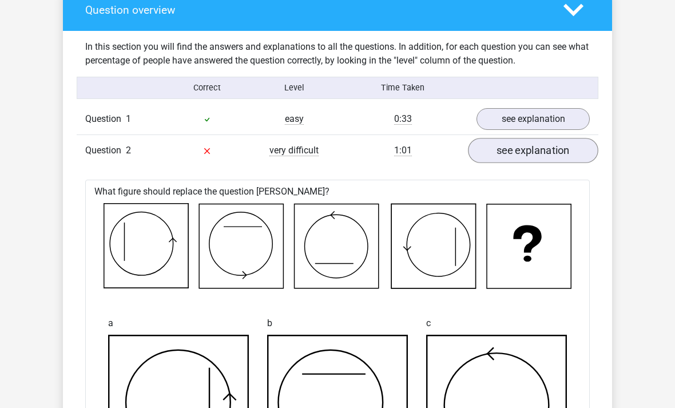
scroll to position [832, 0]
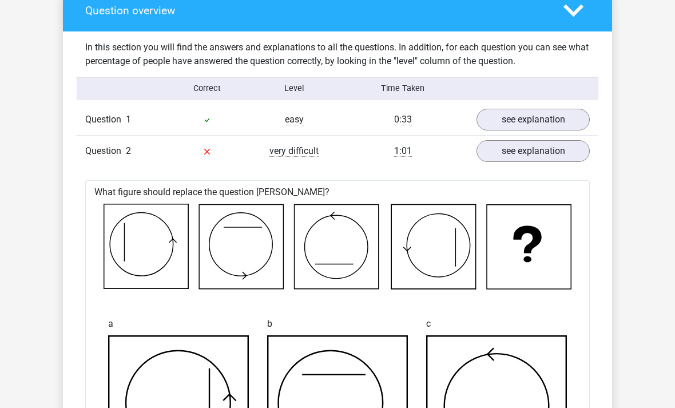
click at [575, 21] on icon at bounding box center [574, 11] width 20 height 20
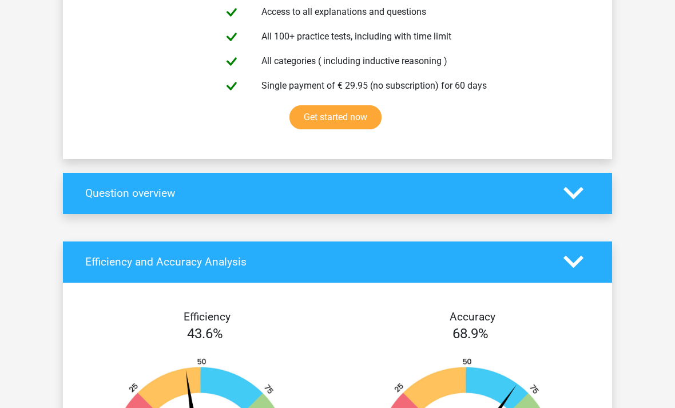
scroll to position [645, 0]
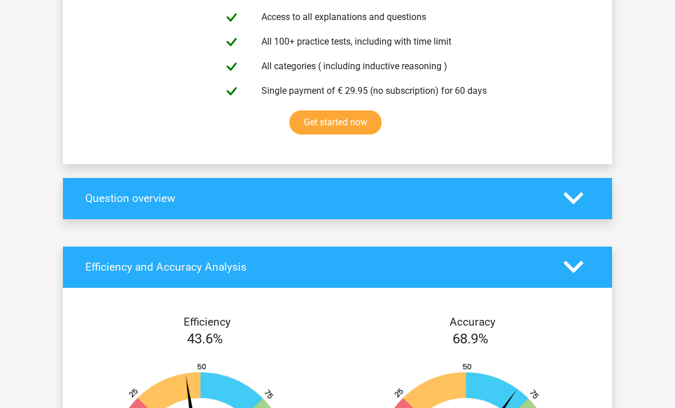
click at [70, 151] on div "Assessment Practice pack Access to all explanations and questions All 100+ prac…" at bounding box center [338, 59] width 550 height 211
click at [89, 192] on h4 "Question overview" at bounding box center [315, 198] width 461 height 13
click at [124, 202] on h4 "Question overview" at bounding box center [315, 198] width 461 height 13
click at [571, 208] on icon at bounding box center [574, 198] width 20 height 20
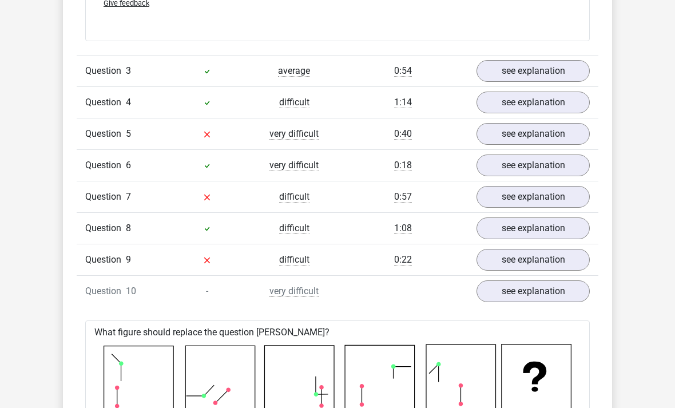
scroll to position [1892, 0]
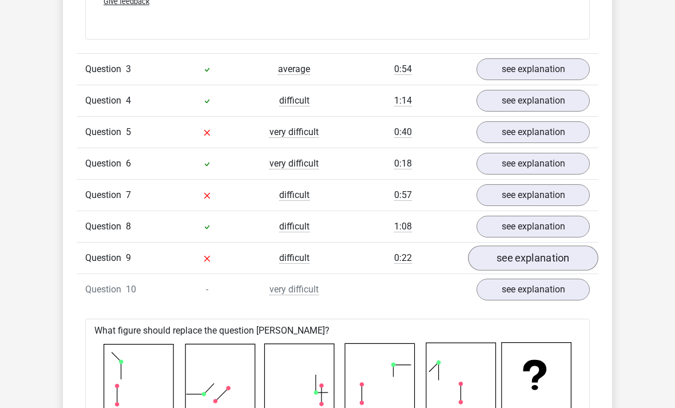
click at [515, 262] on link "see explanation" at bounding box center [533, 258] width 131 height 25
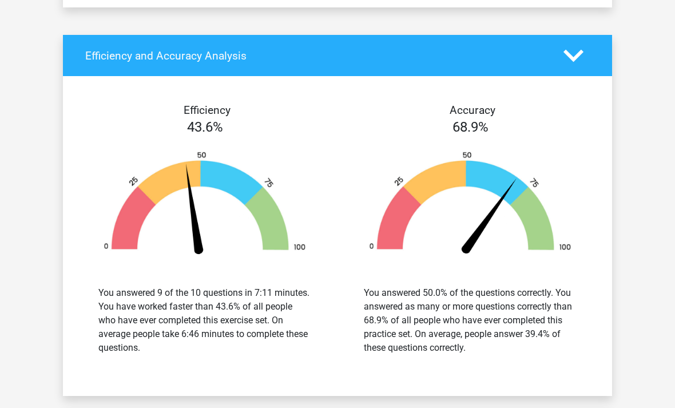
scroll to position [4064, 0]
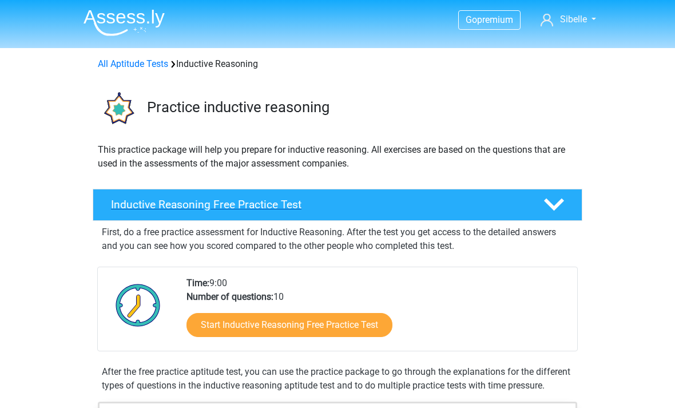
click at [122, 205] on h4 "Inductive Reasoning Free Practice Test" at bounding box center [318, 204] width 414 height 13
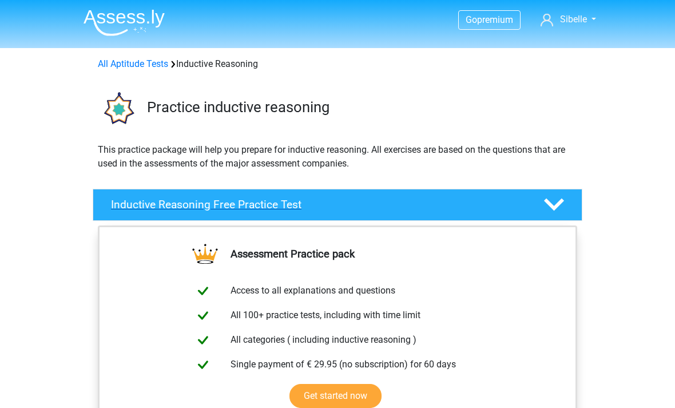
click at [109, 210] on div "Inductive Reasoning Free Practice Test" at bounding box center [318, 204] width 432 height 13
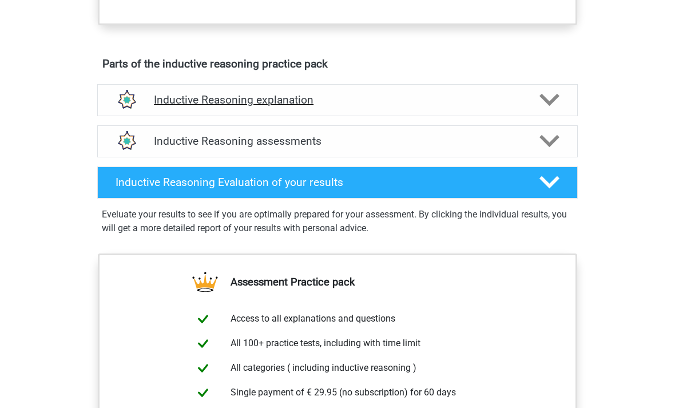
click at [217, 107] on h4 "Inductive Reasoning explanation" at bounding box center [337, 100] width 367 height 13
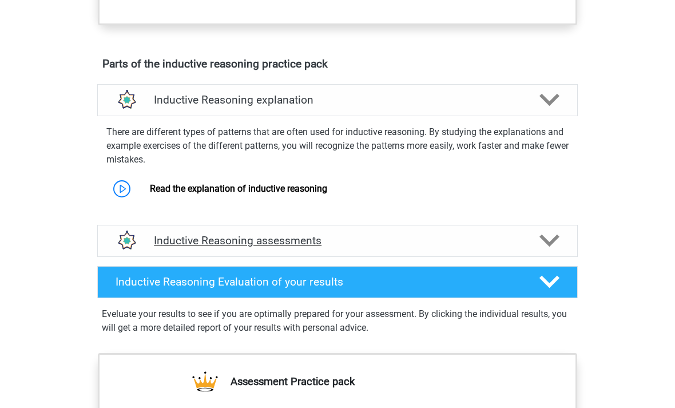
click at [188, 257] on div "Inductive Reasoning assessments" at bounding box center [337, 241] width 481 height 32
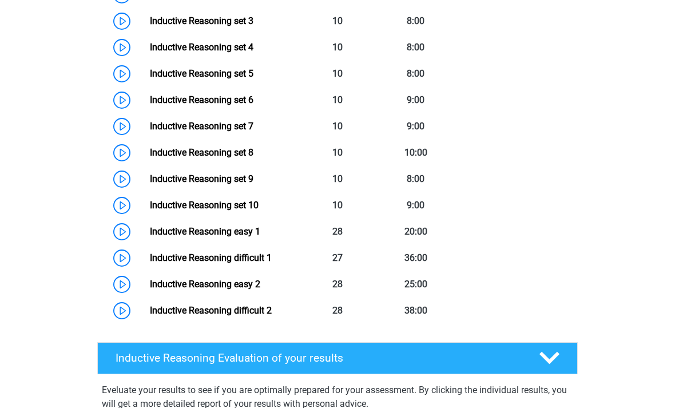
scroll to position [966, 0]
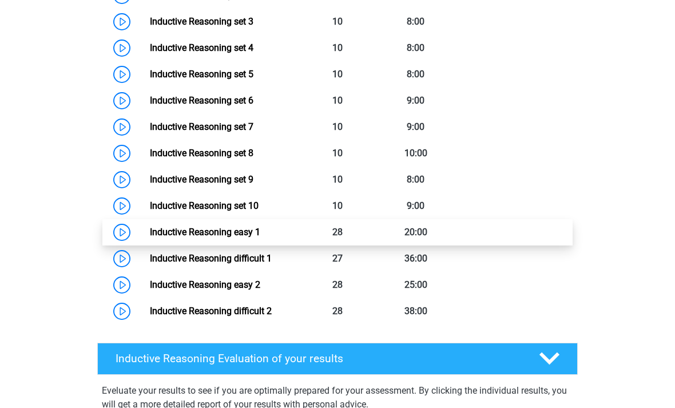
click at [150, 238] on link "Inductive Reasoning easy 1" at bounding box center [205, 232] width 110 height 11
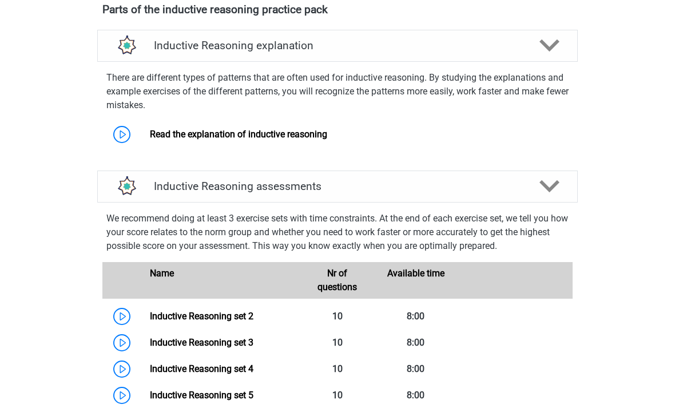
scroll to position [645, 0]
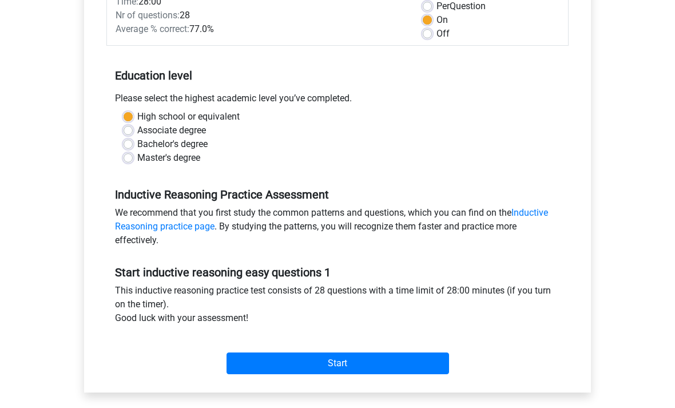
scroll to position [189, 0]
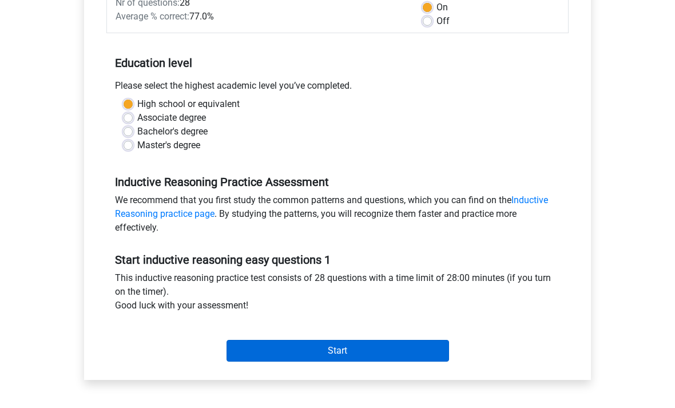
click at [259, 354] on input "Start" at bounding box center [338, 352] width 223 height 22
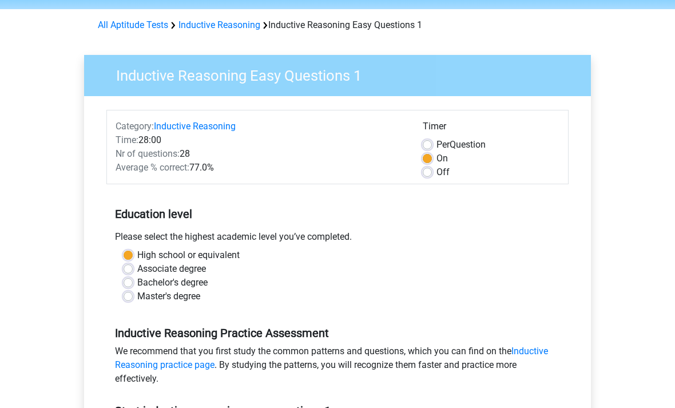
scroll to position [0, 0]
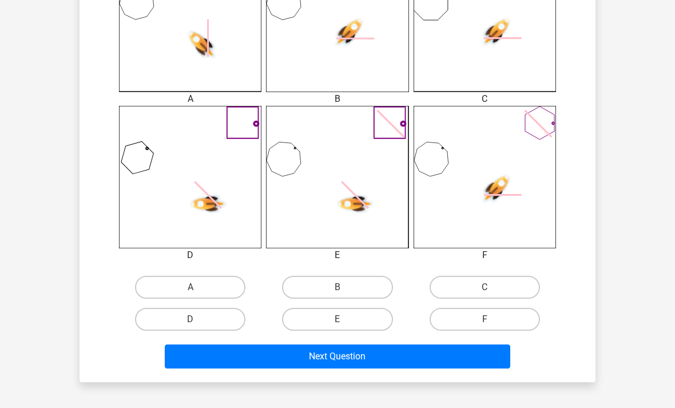
scroll to position [374, 0]
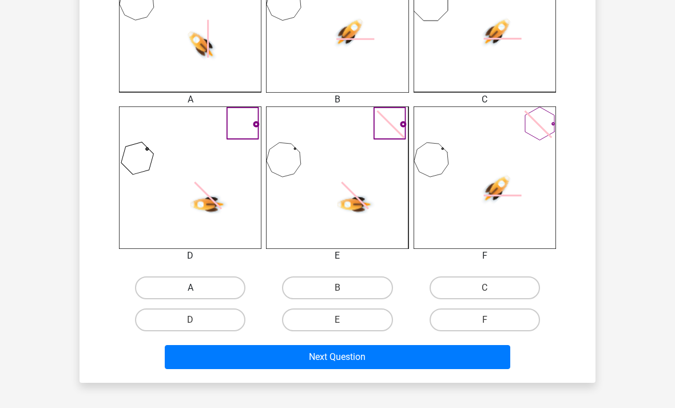
click at [167, 282] on label "A" at bounding box center [190, 287] width 110 height 23
click at [191, 288] on input "A" at bounding box center [194, 291] width 7 height 7
radio input "true"
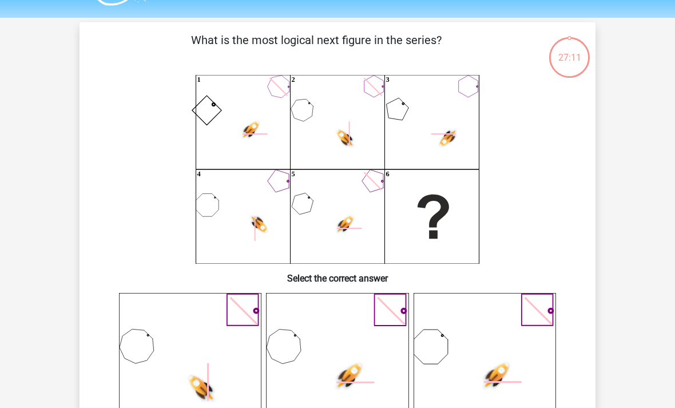
scroll to position [30, 0]
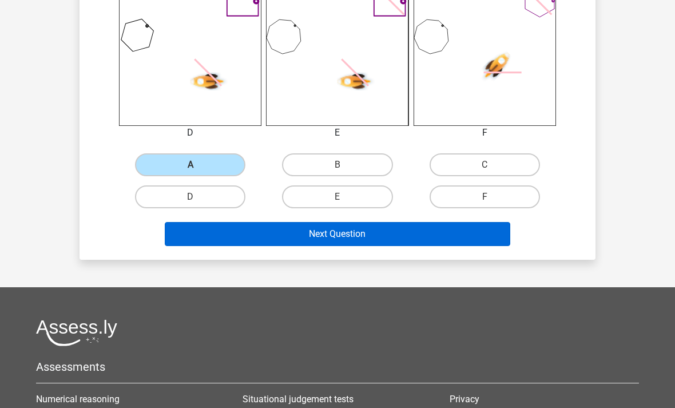
click at [247, 234] on button "Next Question" at bounding box center [338, 234] width 346 height 24
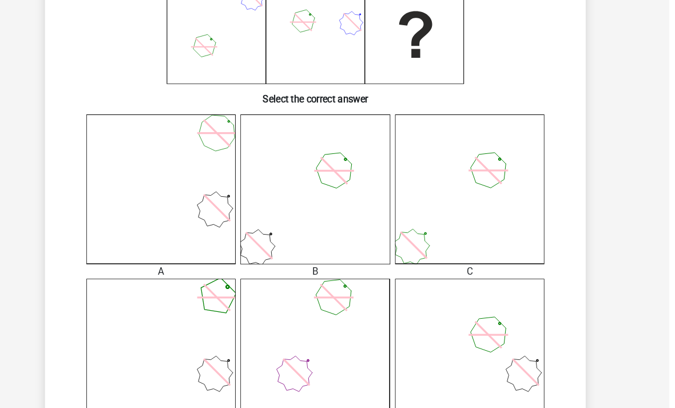
scroll to position [212, 10]
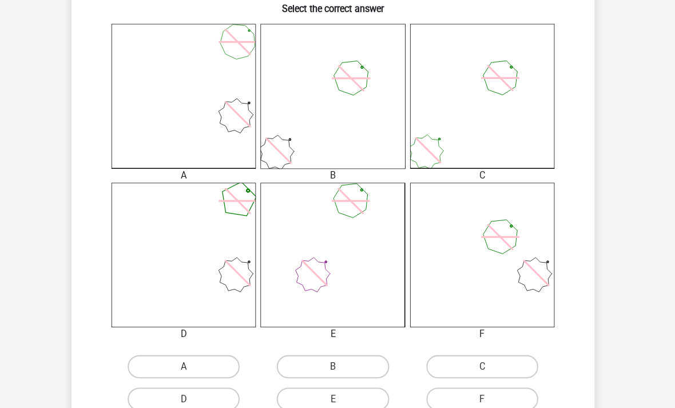
click at [191, 365] on input "A" at bounding box center [194, 365] width 7 height 7
radio input "true"
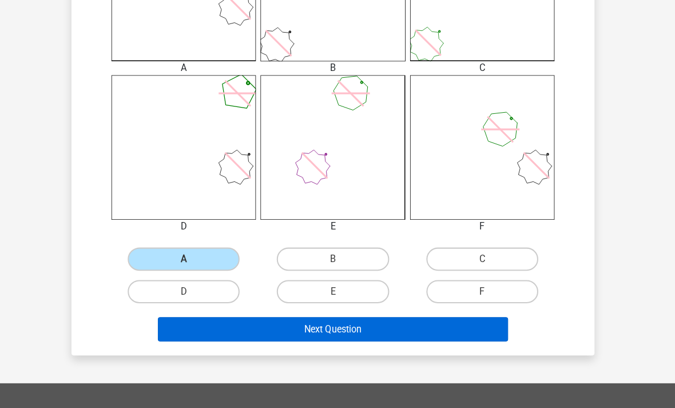
click at [203, 330] on button "Next Question" at bounding box center [338, 325] width 346 height 24
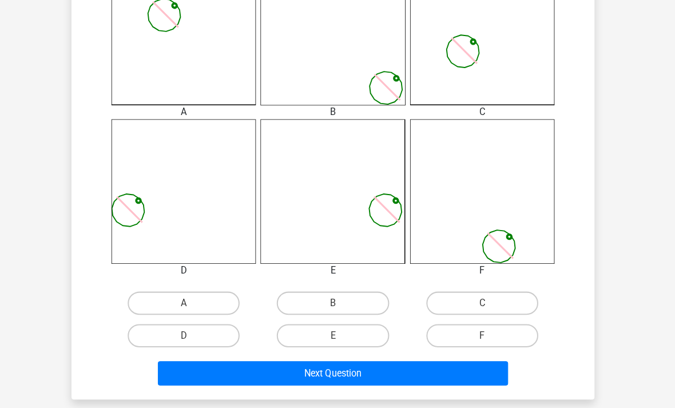
scroll to position [377, 0]
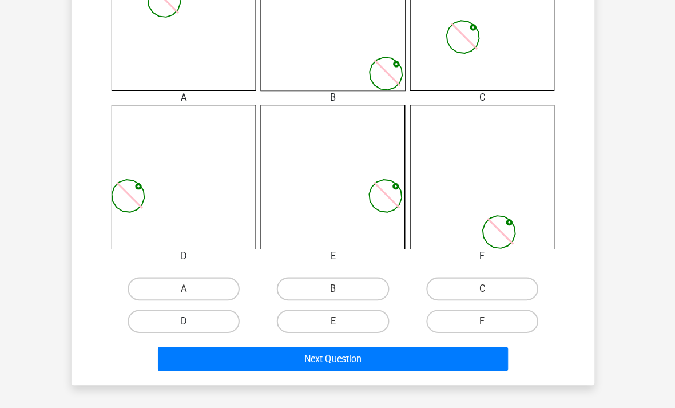
click at [196, 317] on label "D" at bounding box center [190, 317] width 110 height 23
click at [196, 317] on input "D" at bounding box center [194, 320] width 7 height 7
radio input "true"
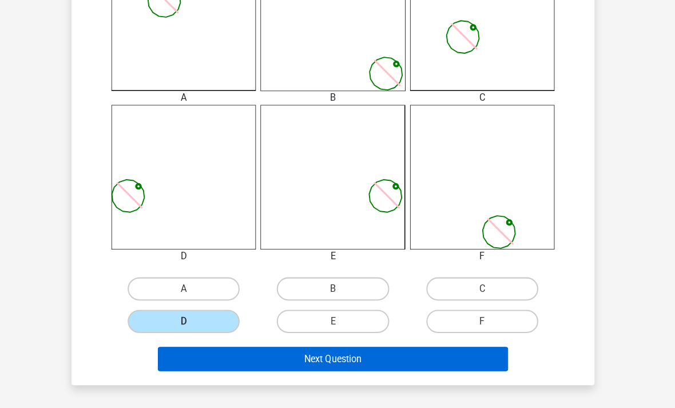
click at [214, 351] on button "Next Question" at bounding box center [338, 354] width 346 height 24
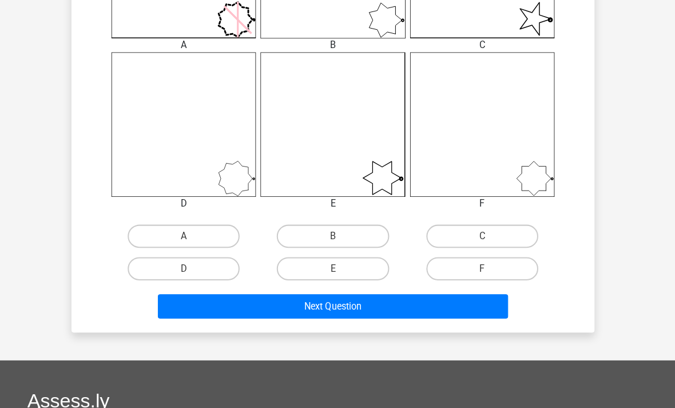
scroll to position [429, 0]
click at [459, 234] on label "C" at bounding box center [485, 233] width 110 height 23
click at [485, 234] on input "C" at bounding box center [488, 236] width 7 height 7
radio input "true"
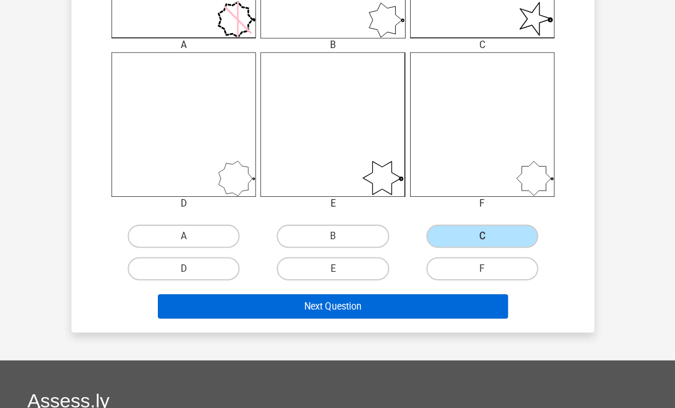
click at [264, 309] on button "Next Question" at bounding box center [338, 302] width 346 height 24
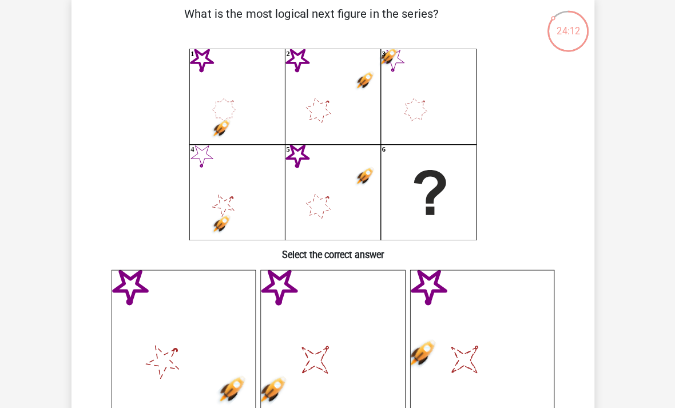
scroll to position [0, 0]
